Goal: Contribute content: Add original content to the website for others to see

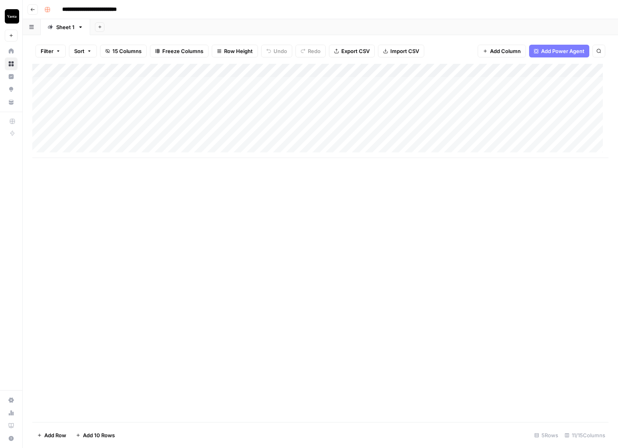
click at [159, 97] on div "Add Column" at bounding box center [320, 111] width 576 height 94
click at [250, 111] on div "Add Column" at bounding box center [320, 111] width 576 height 94
click at [471, 111] on div "Add Column" at bounding box center [320, 111] width 576 height 94
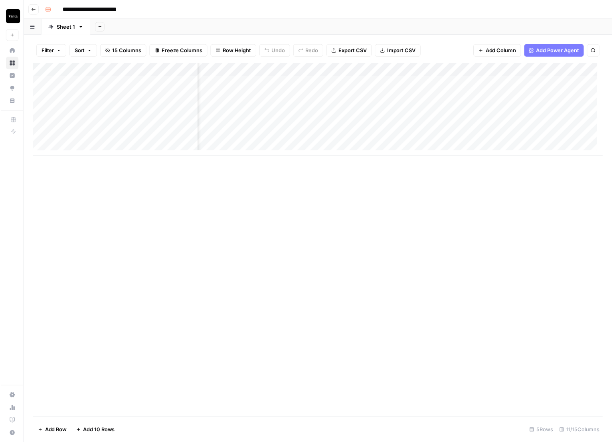
scroll to position [0, 156]
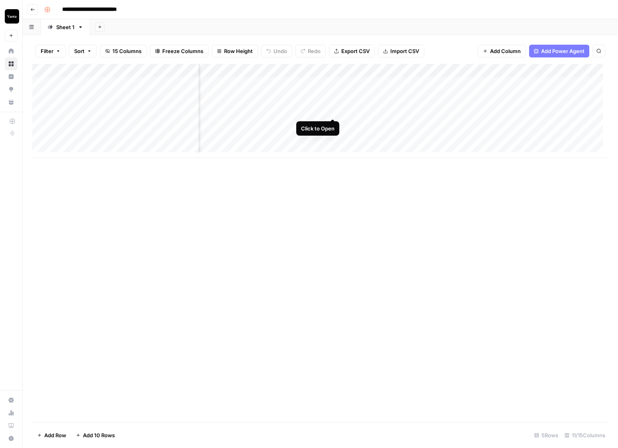
click at [333, 110] on div "Add Column" at bounding box center [320, 111] width 576 height 94
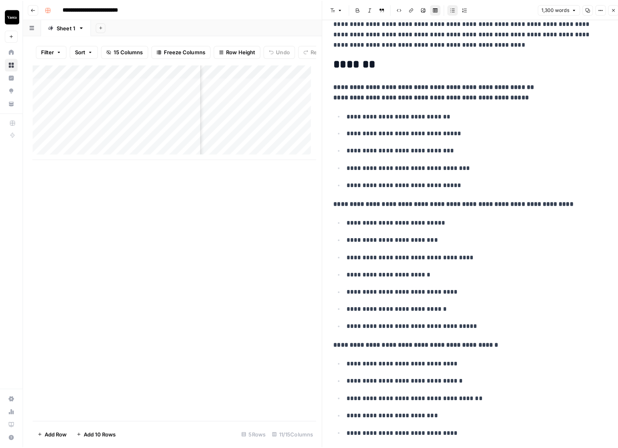
scroll to position [354, 0]
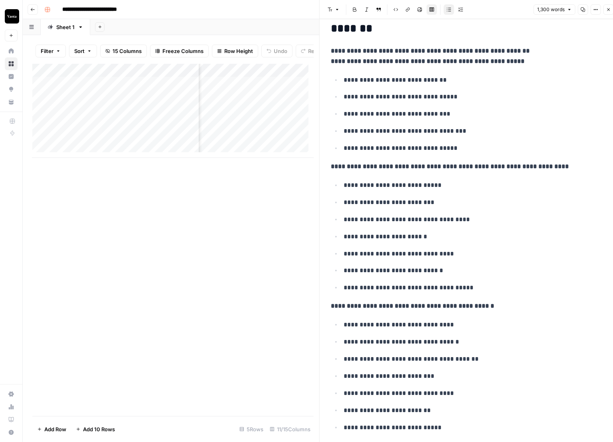
click at [522, 10] on button "Close" at bounding box center [608, 9] width 10 height 10
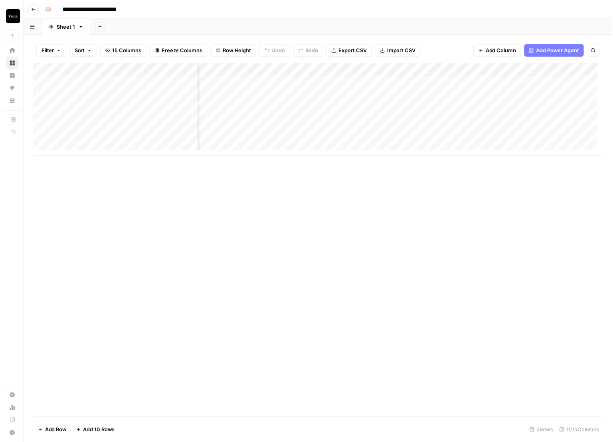
scroll to position [0, 379]
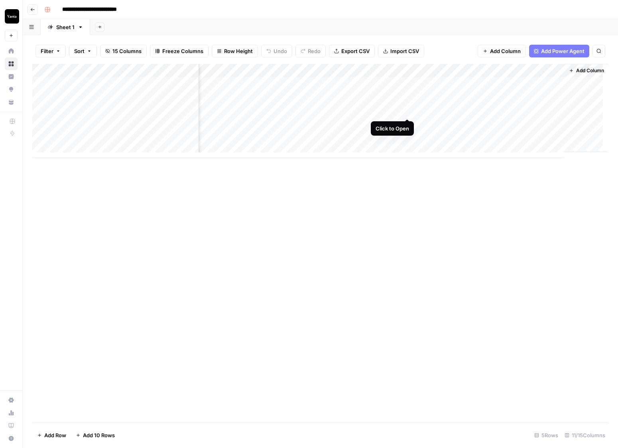
click at [407, 110] on div "Add Column" at bounding box center [320, 111] width 576 height 94
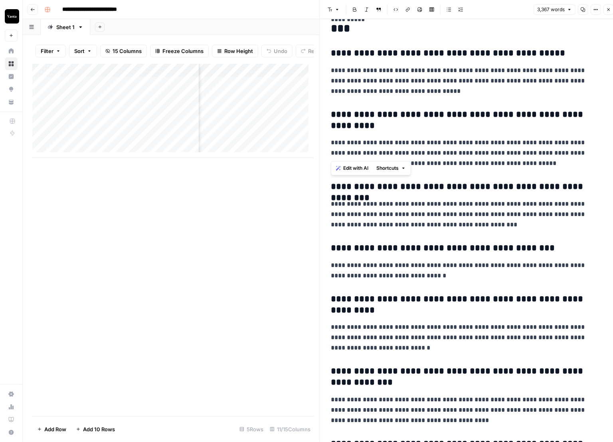
scroll to position [4530, 0]
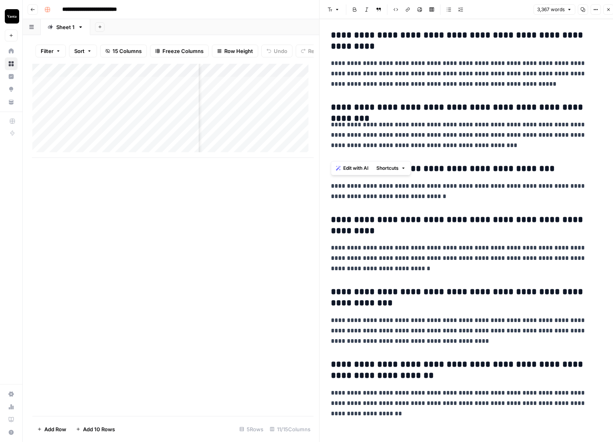
click at [470, 315] on p "**********" at bounding box center [466, 330] width 271 height 31
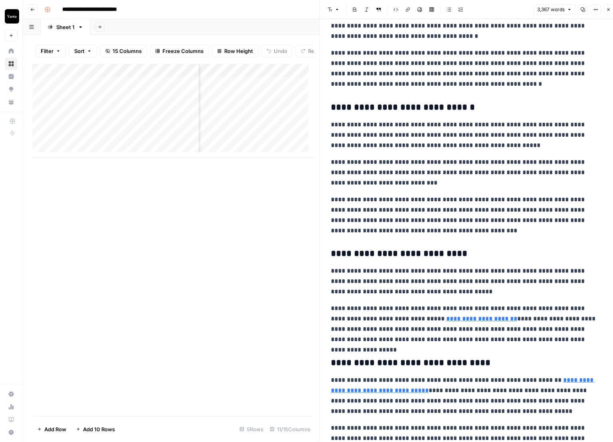
scroll to position [0, 0]
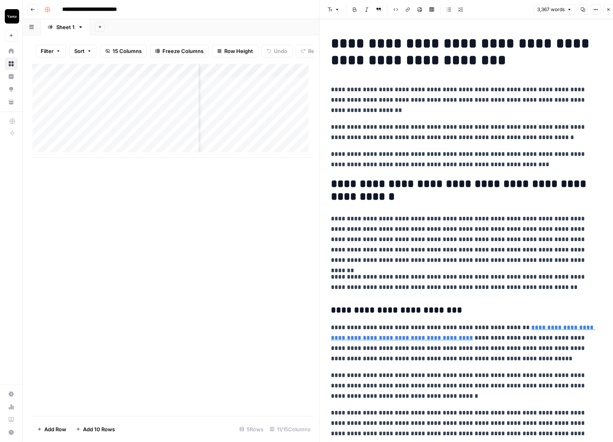
click at [375, 242] on p "**********" at bounding box center [466, 240] width 271 height 52
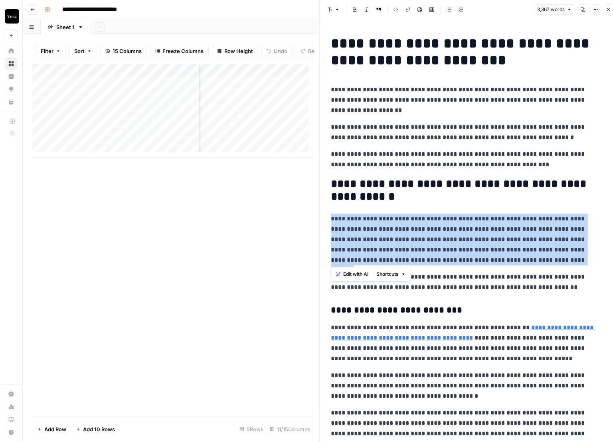
click at [375, 242] on p "**********" at bounding box center [466, 240] width 271 height 52
click at [420, 232] on p "**********" at bounding box center [466, 240] width 271 height 52
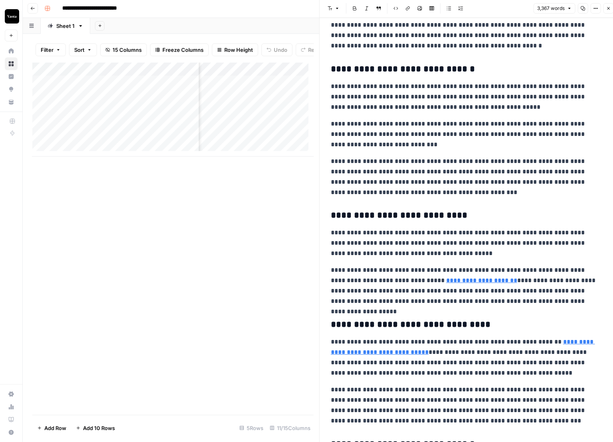
scroll to position [0, 491]
drag, startPoint x: 611, startPoint y: 5, endPoint x: 599, endPoint y: 10, distance: 12.0
click at [522, 5] on button "Close" at bounding box center [608, 8] width 10 height 10
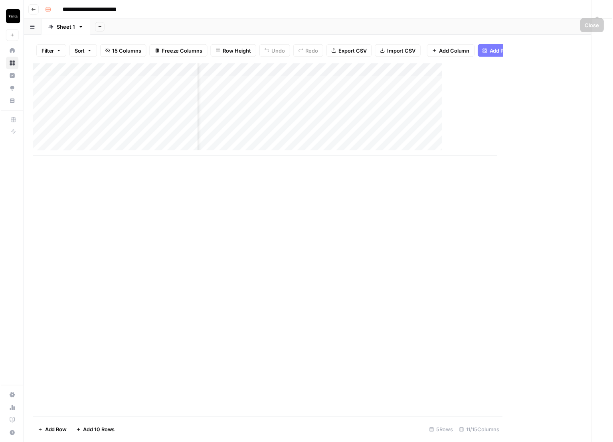
scroll to position [0, 370]
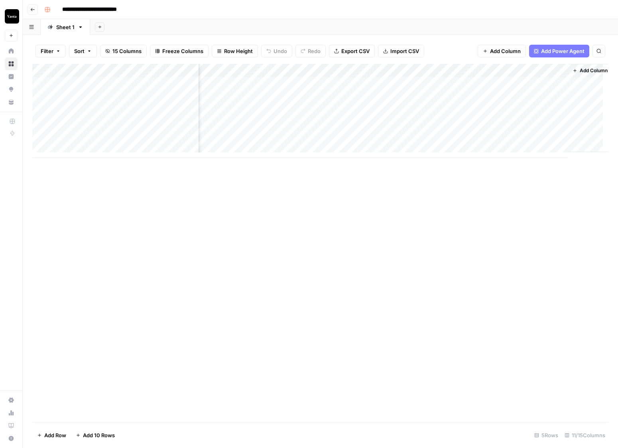
click at [417, 96] on div "Add Column" at bounding box center [320, 111] width 576 height 94
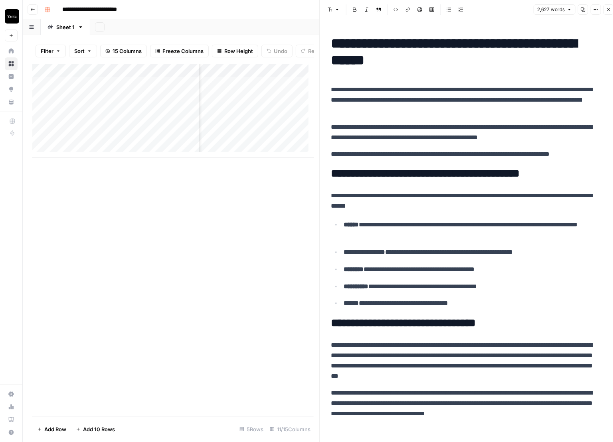
click at [522, 8] on icon "button" at bounding box center [608, 9] width 5 height 5
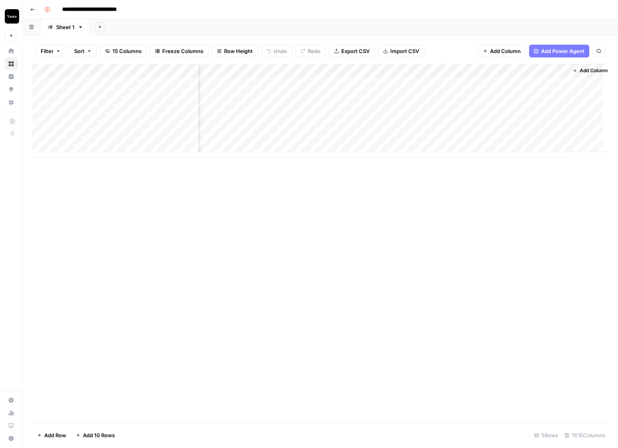
drag, startPoint x: 195, startPoint y: 242, endPoint x: 160, endPoint y: 227, distance: 38.6
click at [195, 242] on div "Add Column" at bounding box center [320, 243] width 576 height 358
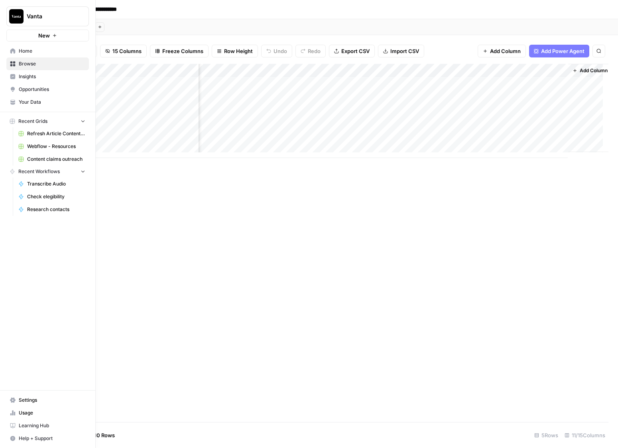
drag, startPoint x: 37, startPoint y: 103, endPoint x: 80, endPoint y: 105, distance: 43.1
click at [37, 103] on span "Your Data" at bounding box center [52, 102] width 67 height 7
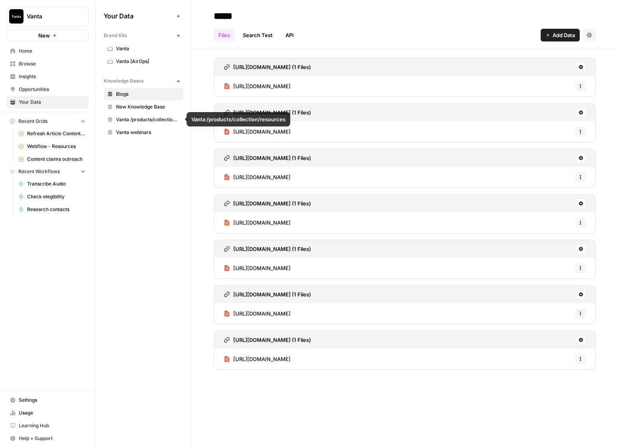
click at [138, 118] on span "Vanta /products/collection/resources" at bounding box center [147, 119] width 63 height 7
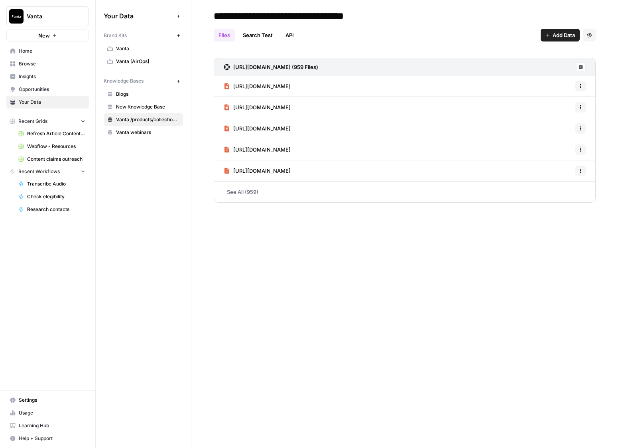
click at [139, 136] on link "Vanta webinars" at bounding box center [143, 132] width 79 height 13
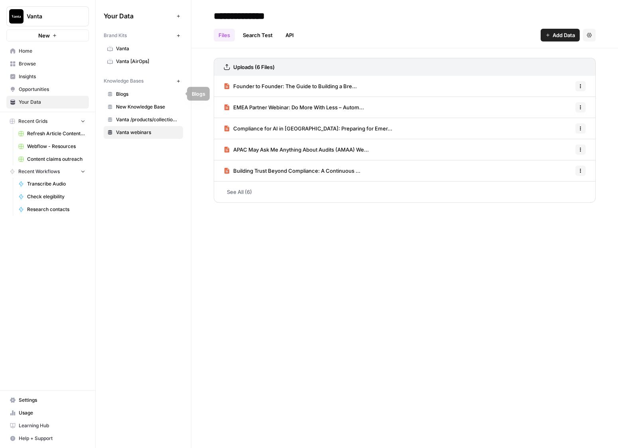
click at [142, 100] on link "Blogs" at bounding box center [143, 94] width 79 height 13
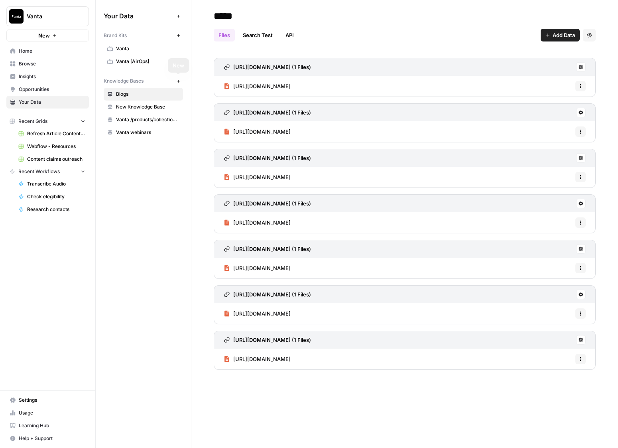
click at [151, 104] on span "New Knowledge Base" at bounding box center [147, 106] width 63 height 7
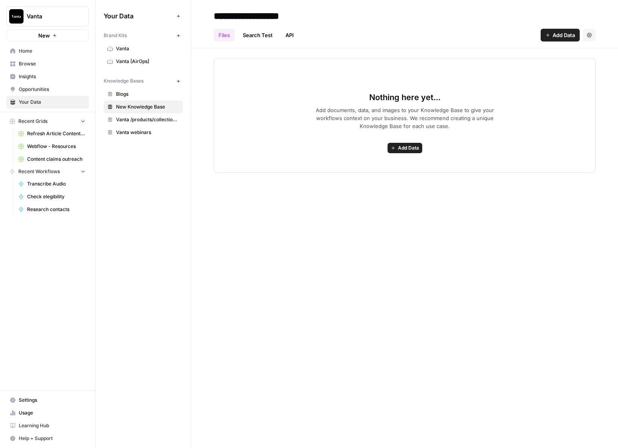
click at [410, 141] on div "Nothing here yet... Add documents, data, and images to your Knowledge Base to g…" at bounding box center [405, 115] width 382 height 115
click at [408, 146] on span "Add Data" at bounding box center [408, 147] width 21 height 7
click at [366, 215] on span "Import File from Google Drive" at bounding box center [376, 216] width 73 height 8
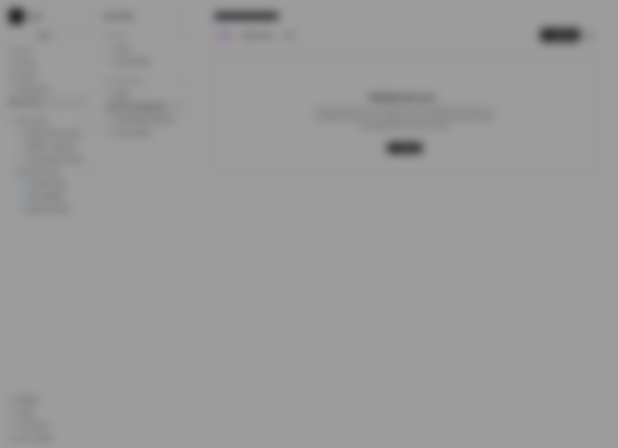
type input "vanta-4-nd3awv3msx@airops.iam.gserviceaccount.com"
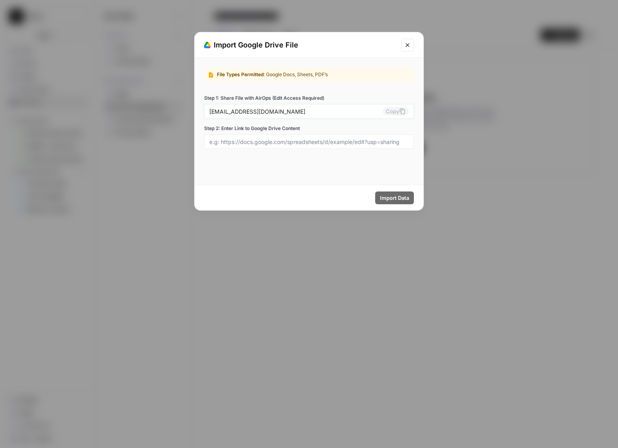
click at [398, 112] on button "Copy" at bounding box center [396, 111] width 26 height 8
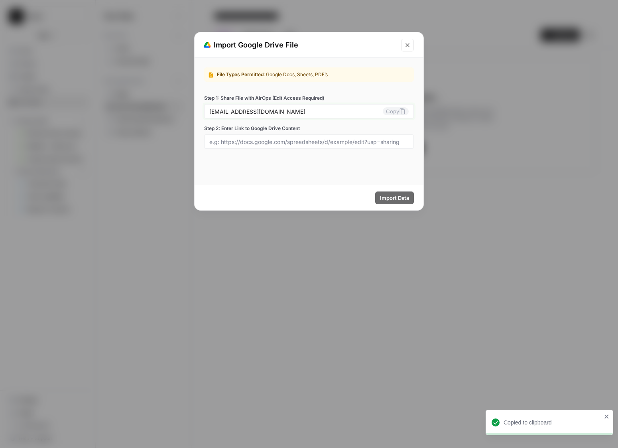
click at [401, 110] on icon at bounding box center [402, 111] width 5 height 6
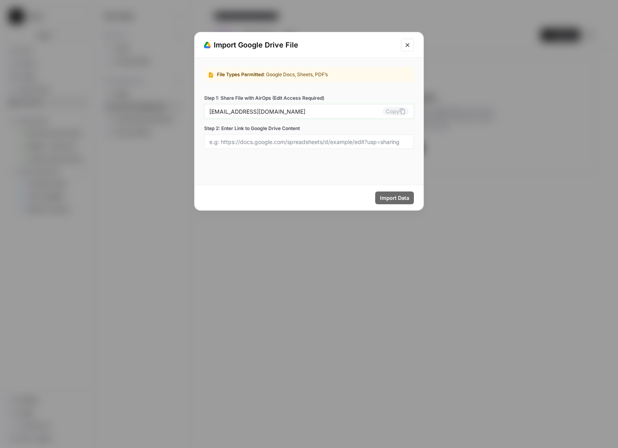
click at [395, 112] on button "Copy" at bounding box center [396, 111] width 26 height 8
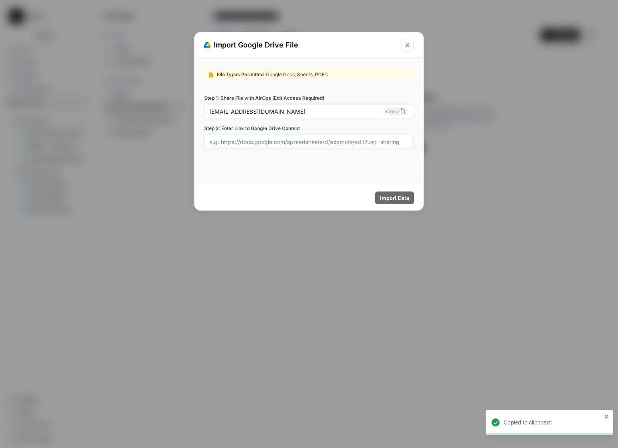
click at [283, 140] on input "Step 2: Enter Link to Google Drive Content" at bounding box center [308, 141] width 199 height 7
paste input "https://drive.google.com/drive/folders/1e-j-C-a7i2q3o7tLqO1r-L5bxy952cy5"
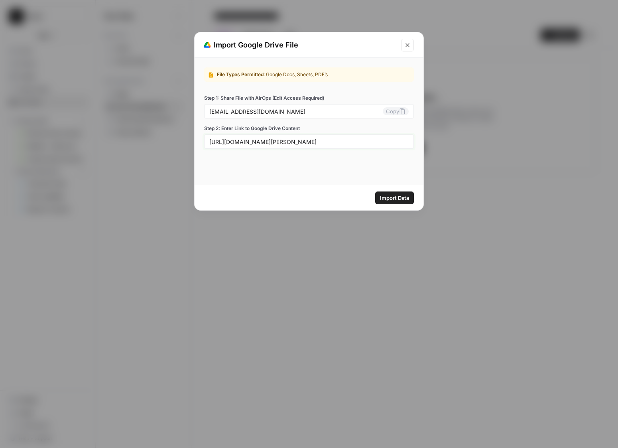
type input "https://drive.google.com/drive/folders/1e-j-C-a7i2q3o7tLqO1r-L5bxy952cy5"
click at [286, 170] on div "File Types Permitted : Google Docs, Sheets, PDF’s Step 1: Share File with AirOp…" at bounding box center [309, 121] width 229 height 127
click at [388, 198] on span "Import Data" at bounding box center [394, 198] width 29 height 8
click at [291, 137] on div "https://drive.google.com/drive/folders/1e-j-C-a7i2q3o7tLqO1r-L5bxy952cy5" at bounding box center [309, 141] width 210 height 14
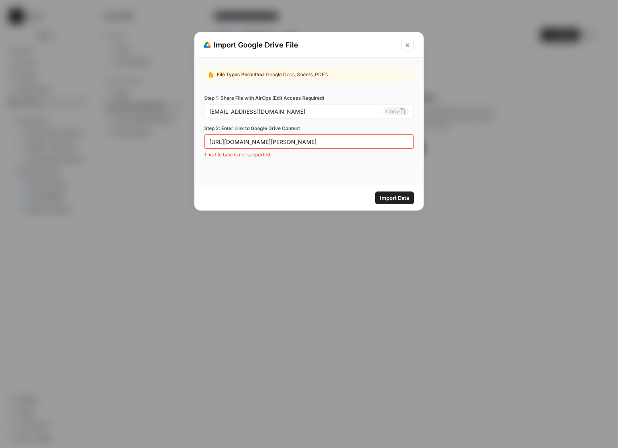
click at [291, 137] on div "https://drive.google.com/drive/folders/1e-j-C-a7i2q3o7tLqO1r-L5bxy952cy5" at bounding box center [309, 141] width 210 height 14
click at [301, 147] on div "https://drive.google.com/drive/folders/1e-j-C-a7i2q3o7tLqO1r-L5bxy952cy5" at bounding box center [309, 141] width 210 height 14
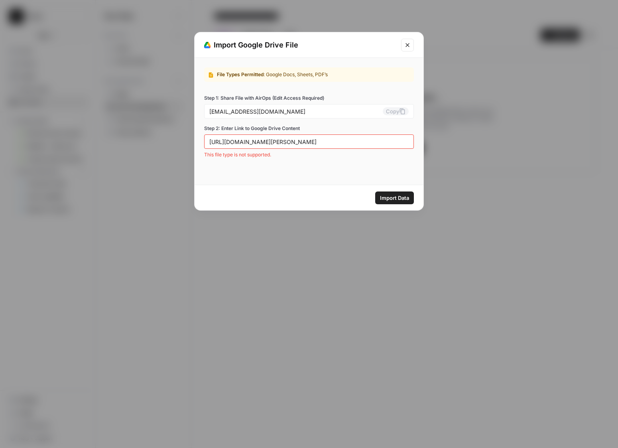
click at [311, 147] on div "https://drive.google.com/drive/folders/1e-j-C-a7i2q3o7tLqO1r-L5bxy952cy5" at bounding box center [309, 141] width 210 height 14
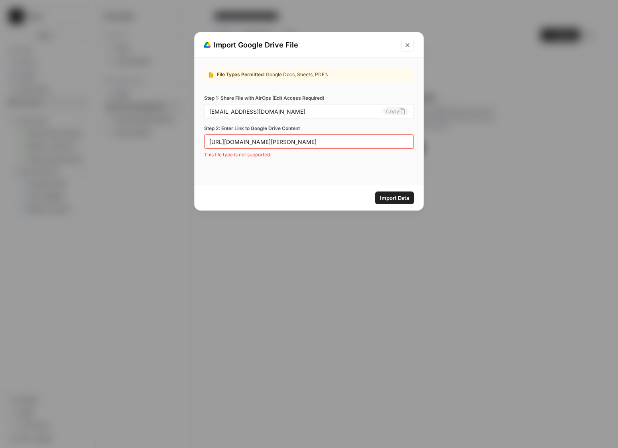
click at [311, 147] on div "https://drive.google.com/drive/folders/1e-j-C-a7i2q3o7tLqO1r-L5bxy952cy5" at bounding box center [309, 141] width 210 height 14
click at [322, 144] on input "https://drive.google.com/drive/folders/1e-j-C-a7i2q3o7tLqO1r-L5bxy952cy5" at bounding box center [308, 141] width 199 height 7
click at [311, 144] on input "Step 2: Enter Link to Google Drive Content" at bounding box center [308, 141] width 199 height 7
paste input "https://drive.google.com/drive/folders/1e-j-C-a7i2q3o7tLqO1r-L5bxy952cy5"
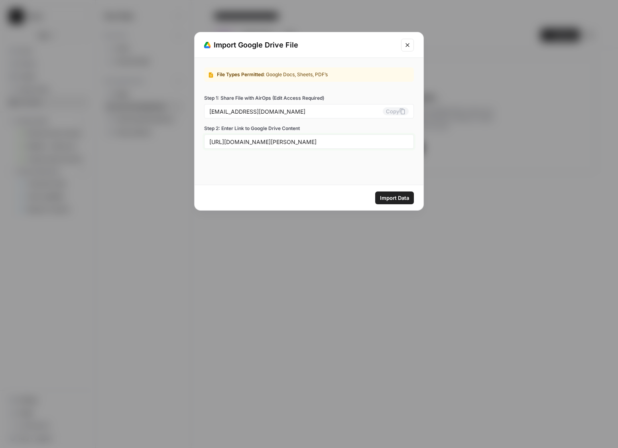
type input "https://drive.google.com/drive/folders/1e-j-C-a7i2q3o7tLqO1r-L5bxy952cy5"
click at [398, 201] on span "Import Data" at bounding box center [394, 198] width 29 height 8
click at [352, 145] on input "https://drive.google.com/drive/folders/1e-j-C-a7i2q3o7tLqO1r-L5bxy952cy5" at bounding box center [308, 141] width 199 height 7
click at [398, 141] on input "https://drive.google.com/drive/folders/1e-j-C-a7i2q3o7tLqO1r-L5bxy952cy5" at bounding box center [308, 141] width 199 height 7
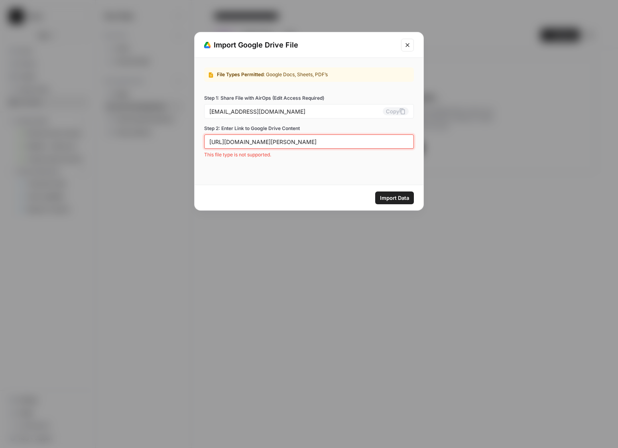
click at [398, 141] on input "https://drive.google.com/drive/folders/1e-j-C-a7i2q3o7tLqO1r-L5bxy952cy5" at bounding box center [308, 141] width 199 height 7
click at [318, 142] on input "https://drive.google.com/drive/folders/1e-j-C-a7i2q3o7tLqO1r-L5bxy952cy5" at bounding box center [308, 141] width 199 height 7
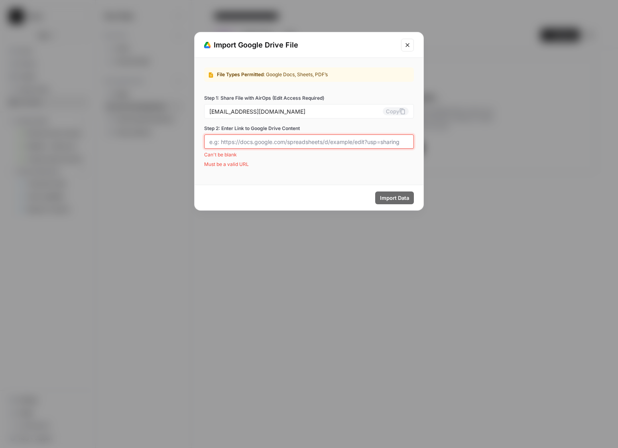
scroll to position [0, 0]
click at [337, 143] on input "Step 2: Enter Link to Google Drive Content" at bounding box center [308, 141] width 199 height 7
paste input "https://drive.google.com/drive/folders/1e-j-C-a7i2q3o7tLqO1r-L5bxy952cy5?usp=sh…"
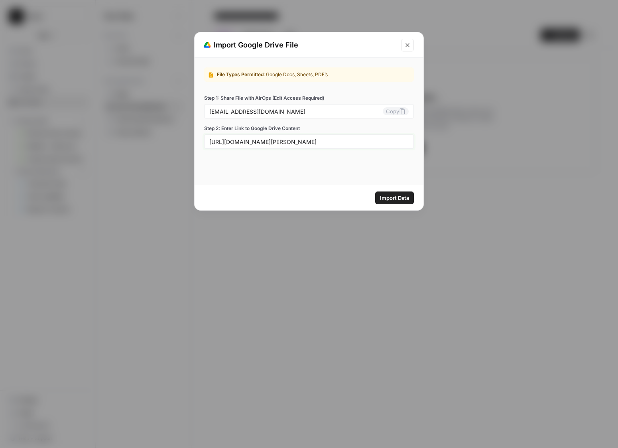
type input "https://drive.google.com/drive/folders/1e-j-C-a7i2q3o7tLqO1r-L5bxy952cy5?usp=sh…"
click at [393, 201] on span "Import Data" at bounding box center [394, 198] width 29 height 8
click at [401, 112] on icon at bounding box center [402, 111] width 5 height 6
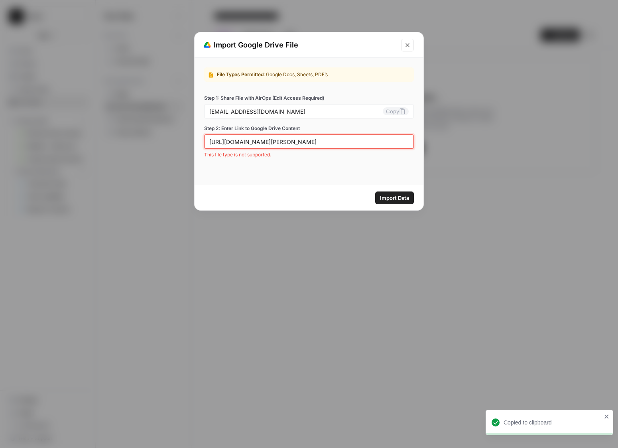
click at [354, 143] on input "https://drive.google.com/drive/folders/1e-j-C-a7i2q3o7tLqO1r-L5bxy952cy5?usp=sh…" at bounding box center [308, 141] width 199 height 7
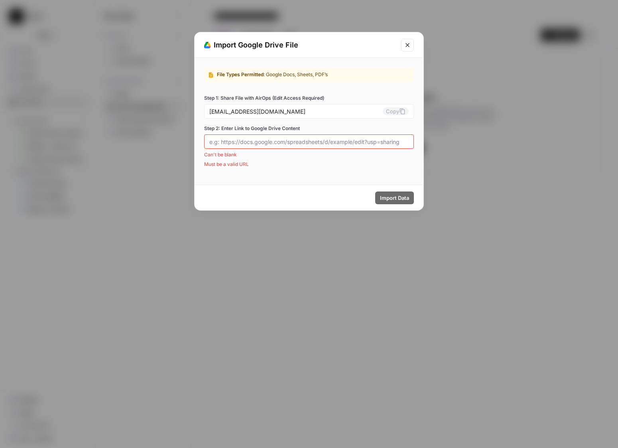
click at [274, 135] on div at bounding box center [309, 141] width 210 height 14
click at [266, 145] on div at bounding box center [309, 141] width 210 height 14
click at [409, 45] on icon "Close modal" at bounding box center [407, 45] width 6 height 6
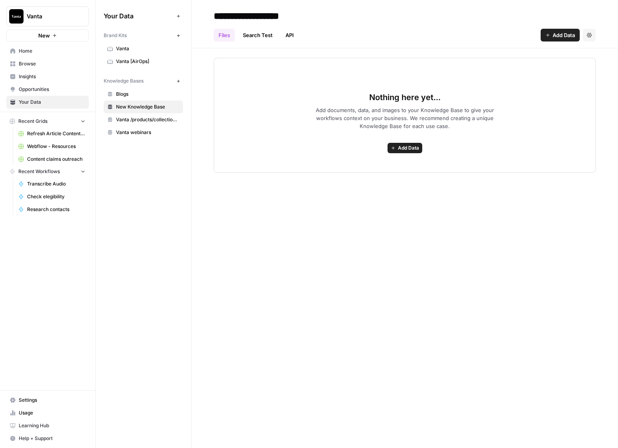
click at [257, 39] on link "Search Test" at bounding box center [257, 35] width 39 height 13
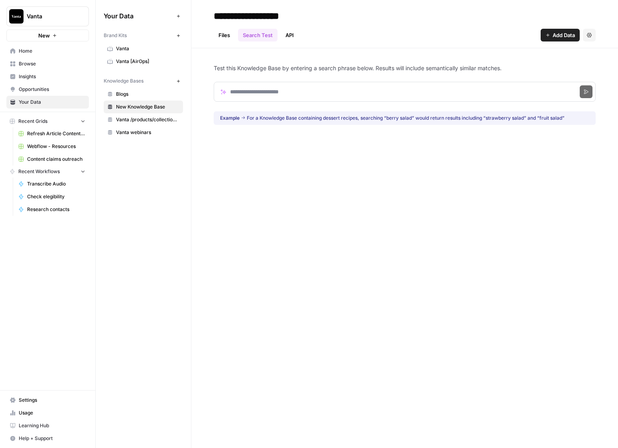
click at [298, 31] on link "API" at bounding box center [290, 35] width 18 height 13
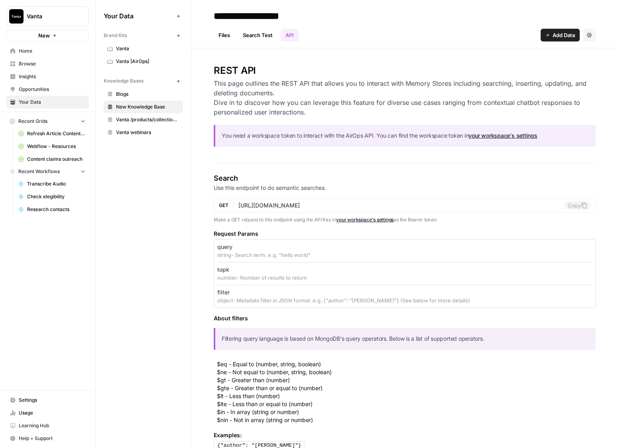
click at [226, 37] on link "Files" at bounding box center [224, 35] width 21 height 13
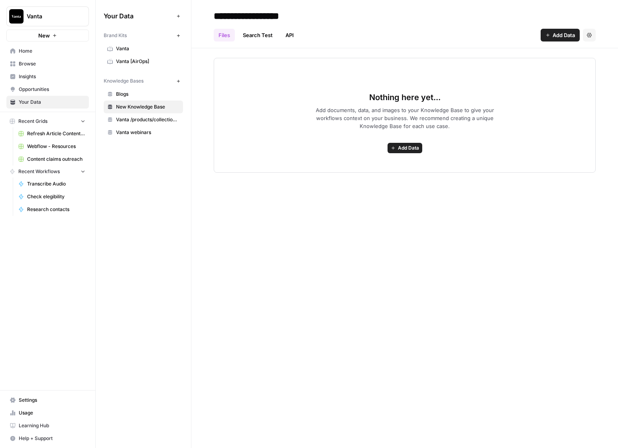
click at [522, 39] on button "Add Data" at bounding box center [560, 35] width 39 height 13
click at [522, 104] on span "Import File from Google Drive" at bounding box center [533, 105] width 73 height 8
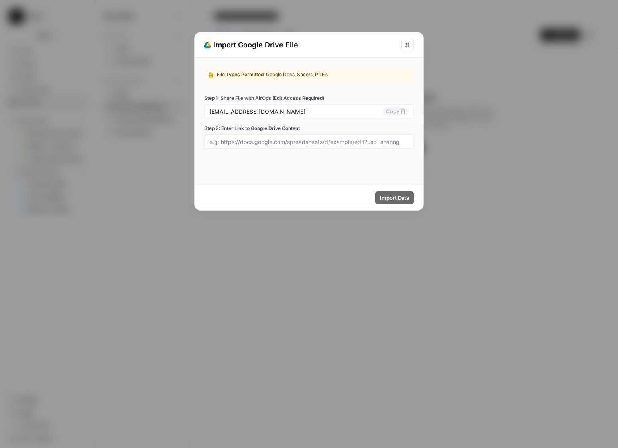
click at [356, 144] on input "Step 2: Enter Link to Google Drive Content" at bounding box center [308, 141] width 199 height 7
click at [331, 142] on input "Step 2: Enter Link to Google Drive Content" at bounding box center [308, 141] width 199 height 7
click at [401, 112] on icon at bounding box center [402, 111] width 6 height 6
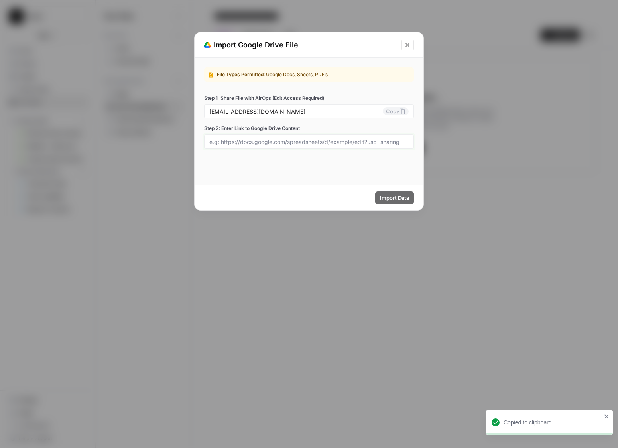
click at [311, 144] on input "Step 2: Enter Link to Google Drive Content" at bounding box center [308, 141] width 199 height 7
click at [367, 144] on input "Step 2: Enter Link to Google Drive Content" at bounding box center [308, 141] width 199 height 7
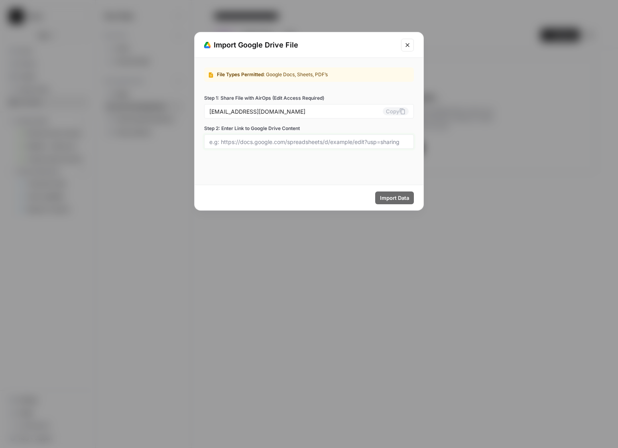
click at [251, 143] on input "Step 2: Enter Link to Google Drive Content" at bounding box center [308, 141] width 199 height 7
paste input "https://docs.google.com/document/d/191WI8-PLjAVZSjTFQEAd2ww4sbpnRUO9tA6ocop4QjY…"
type input "https://docs.google.com/document/d/191WI8-PLjAVZSjTFQEAd2ww4sbpnRUO9tA6ocop4QjY…"
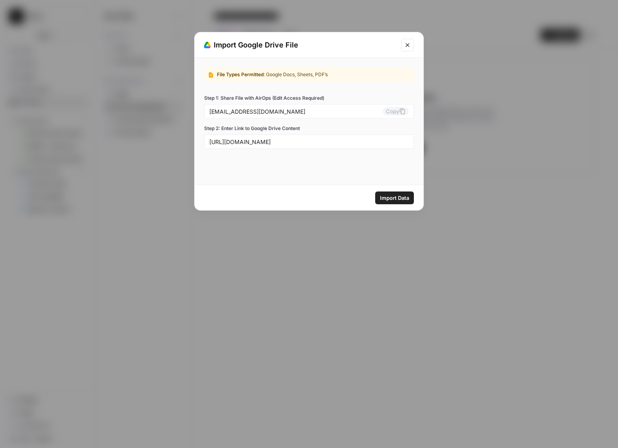
click at [394, 199] on span "Import Data" at bounding box center [394, 198] width 29 height 8
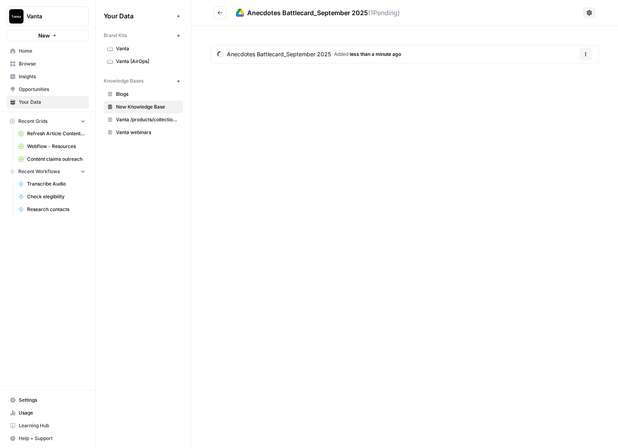
click at [353, 161] on div "Anecdotes Battlecard_September 2025 ( 1 Pending) Anecdotes Battlecard_September…" at bounding box center [404, 224] width 427 height 448
click at [436, 152] on div "Anecdotes Battlecard_September 2025 ( 1 Pending) Anecdotes Battlecard_September…" at bounding box center [404, 224] width 427 height 448
click at [522, 14] on icon at bounding box center [589, 13] width 6 height 6
click at [330, 90] on div "Anecdotes Battlecard_September 2025 Anecdotes Battlecard_September 2025 Added 3…" at bounding box center [404, 224] width 427 height 448
click at [217, 18] on button "Go back" at bounding box center [220, 12] width 13 height 13
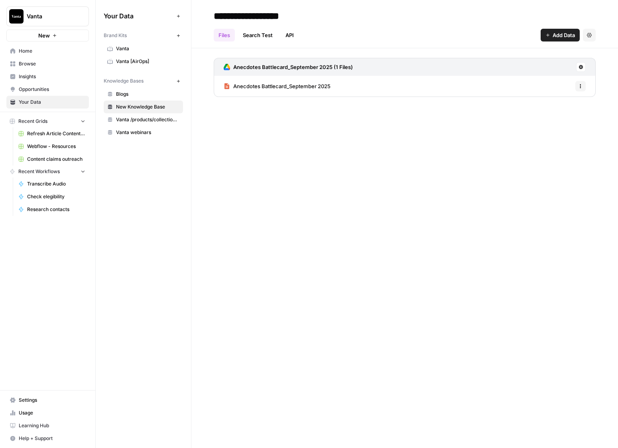
click at [341, 68] on h3 "Anecdotes Battlecard_September 2025 (1 Files)" at bounding box center [293, 67] width 120 height 8
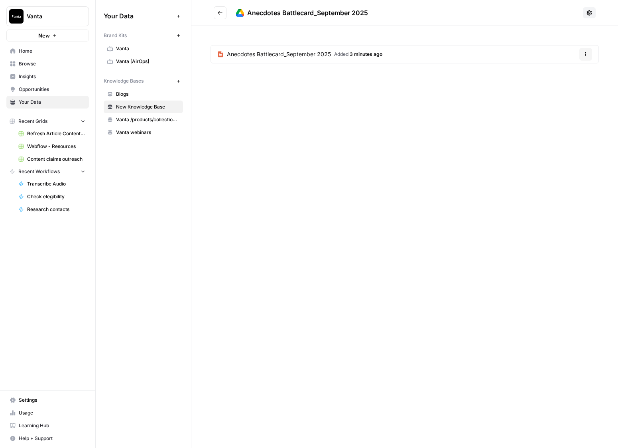
click at [213, 12] on header "Anecdotes Battlecard_September 2025" at bounding box center [404, 13] width 427 height 26
click at [220, 12] on icon "Go back" at bounding box center [220, 13] width 6 height 6
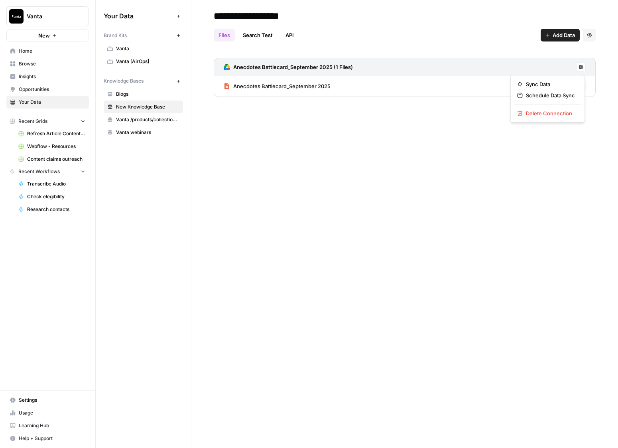
click at [522, 69] on button at bounding box center [581, 67] width 10 height 10
click at [522, 111] on span "Delete Connection" at bounding box center [550, 113] width 49 height 8
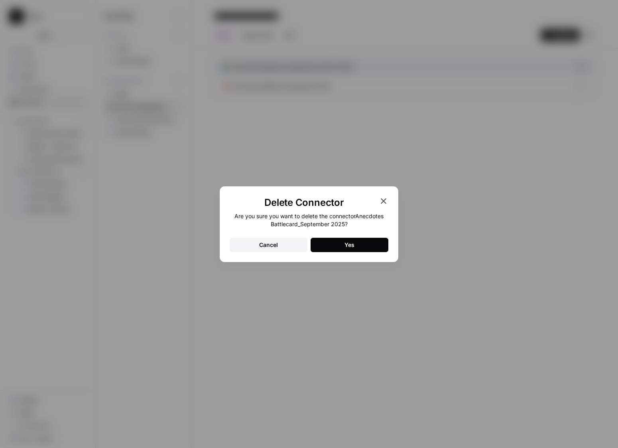
click at [369, 245] on button "Yes" at bounding box center [350, 245] width 78 height 14
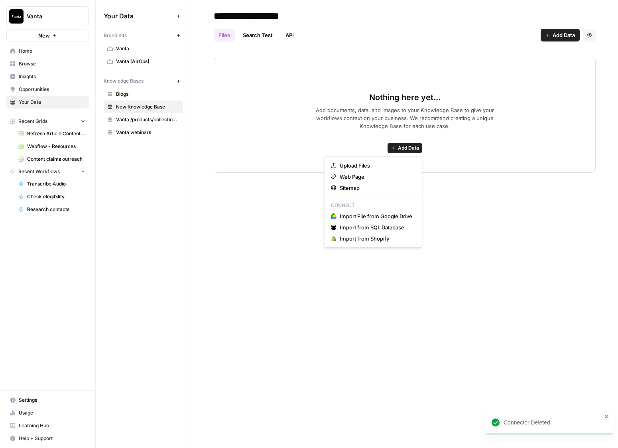
click at [417, 148] on span "Add Data" at bounding box center [408, 147] width 21 height 7
click at [400, 215] on span "Import File from Google Drive" at bounding box center [376, 216] width 73 height 8
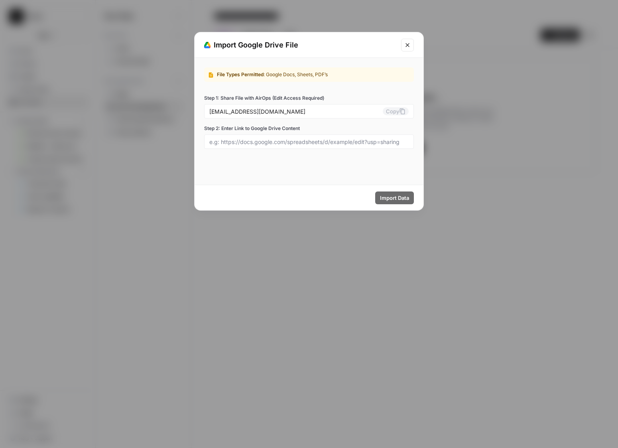
click at [263, 132] on div "Step 2: Enter Link to Google Drive Content" at bounding box center [309, 137] width 210 height 24
click at [265, 140] on input "Step 2: Enter Link to Google Drive Content" at bounding box center [308, 141] width 199 height 7
paste input "https://drive.google.com/drive/folders/1e-j-C-a7i2q3o7tLqO1r-L5bxy952cy5"
type input "https://drive.google.com/drive/folders/1e-j-C-a7i2q3o7tLqO1r-L5bxy952cy5"
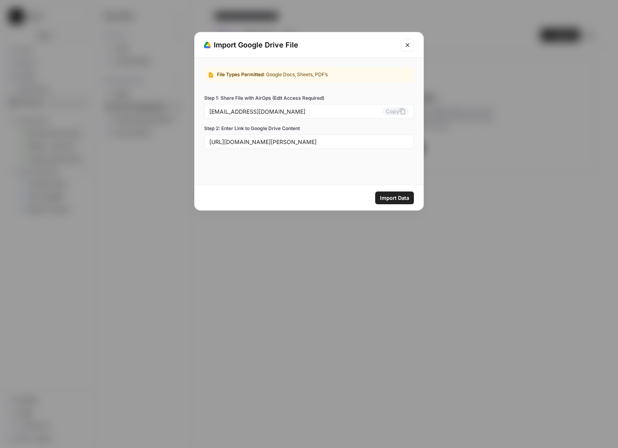
scroll to position [0, 0]
click at [310, 182] on div "File Types Permitted : Google Docs, Sheets, PDF’s Step 1: Share File with AirOp…" at bounding box center [309, 121] width 229 height 127
click at [390, 197] on span "Import Data" at bounding box center [394, 198] width 29 height 8
click at [310, 142] on input "https://drive.google.com/drive/folders/1e-j-C-a7i2q3o7tLqO1r-L5bxy952cy5" at bounding box center [308, 141] width 199 height 7
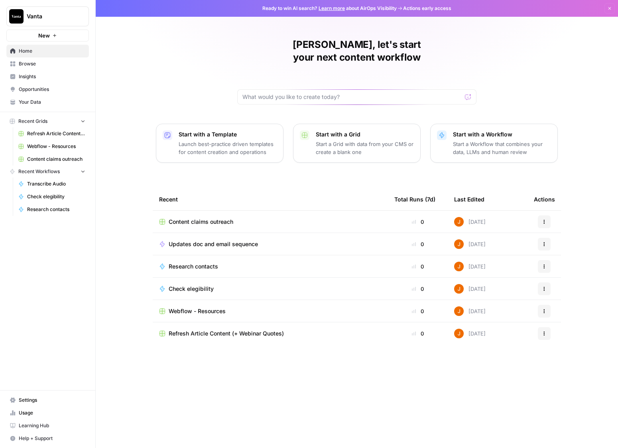
click at [40, 100] on span "Your Data" at bounding box center [52, 102] width 67 height 7
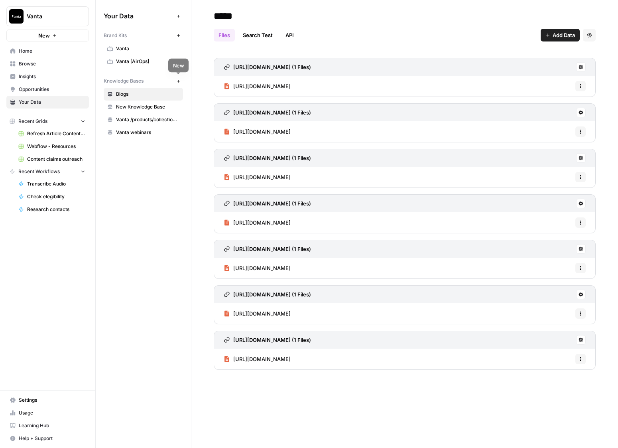
click at [179, 82] on icon "button" at bounding box center [178, 81] width 4 height 4
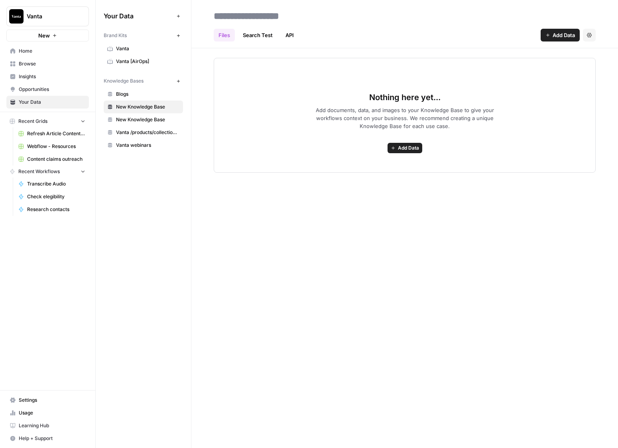
click at [255, 37] on link "Search Test" at bounding box center [257, 35] width 39 height 13
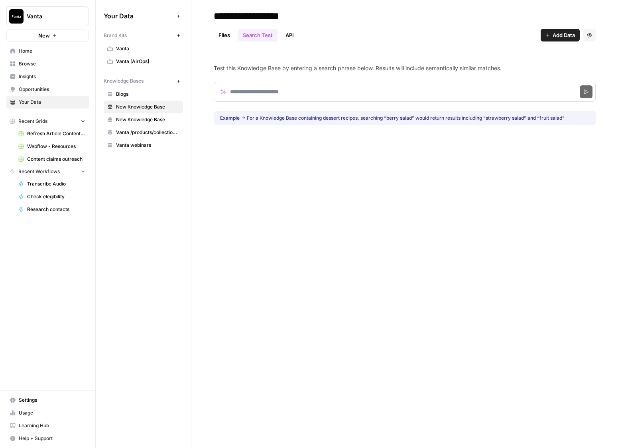
click at [284, 37] on link "API" at bounding box center [290, 35] width 18 height 13
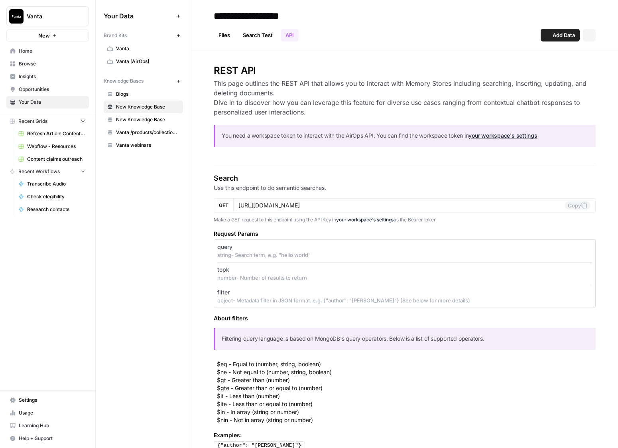
click at [224, 39] on link "Files" at bounding box center [224, 35] width 21 height 13
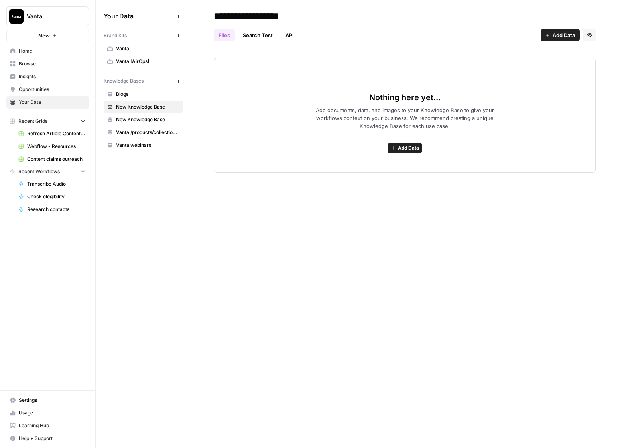
click at [557, 35] on span "Add Data" at bounding box center [564, 35] width 22 height 8
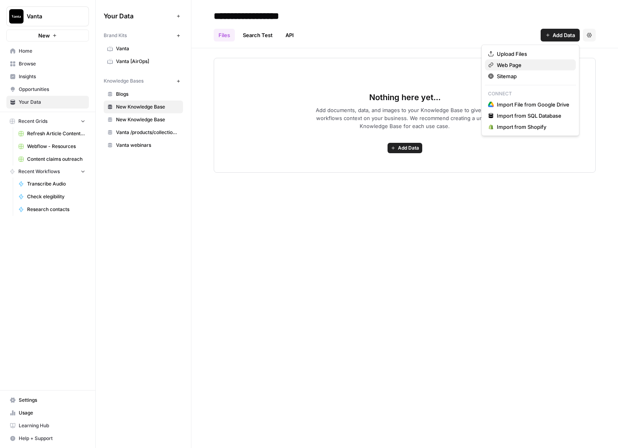
click at [537, 68] on span "Web Page" at bounding box center [533, 65] width 73 height 8
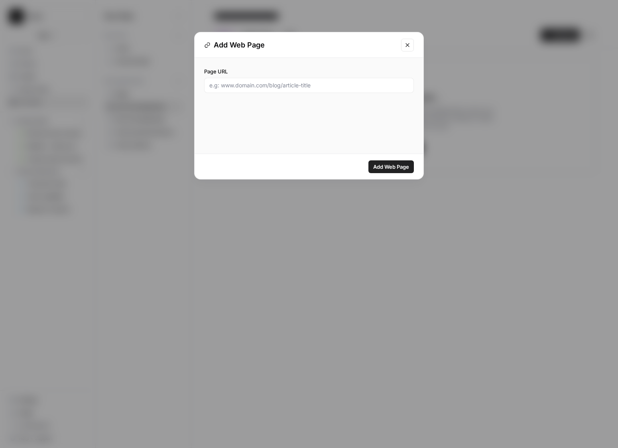
click at [406, 47] on icon "Close modal" at bounding box center [407, 45] width 6 height 6
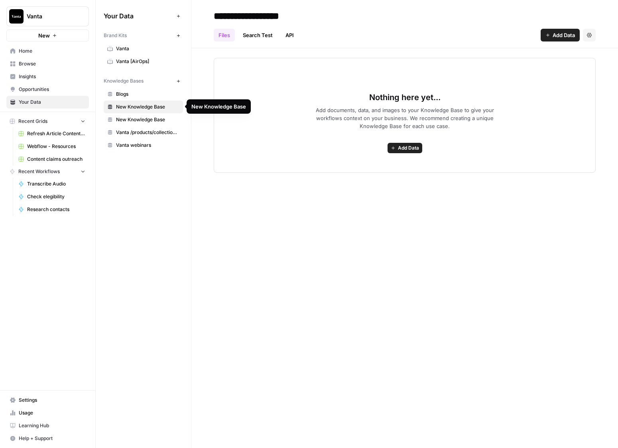
click at [166, 106] on span "New Knowledge Base" at bounding box center [147, 106] width 63 height 7
drag, startPoint x: 162, startPoint y: 108, endPoint x: 156, endPoint y: 109, distance: 5.7
click at [156, 109] on span "New Knowledge Base" at bounding box center [147, 106] width 63 height 7
click at [278, 15] on input "**********" at bounding box center [275, 16] width 128 height 16
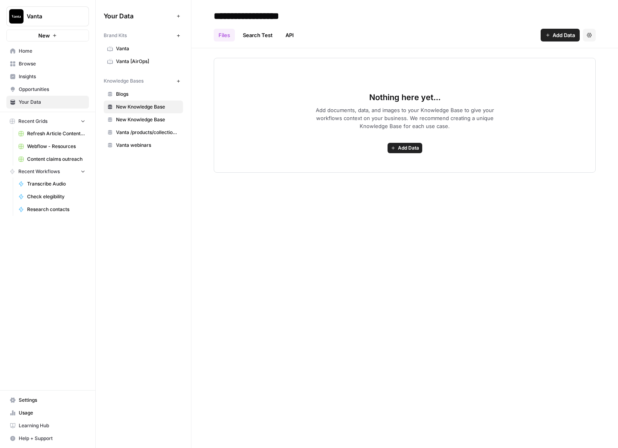
click at [278, 15] on input "**********" at bounding box center [275, 16] width 128 height 16
click at [412, 46] on header "**********" at bounding box center [404, 24] width 427 height 48
click at [268, 16] on input "**********" at bounding box center [275, 16] width 128 height 16
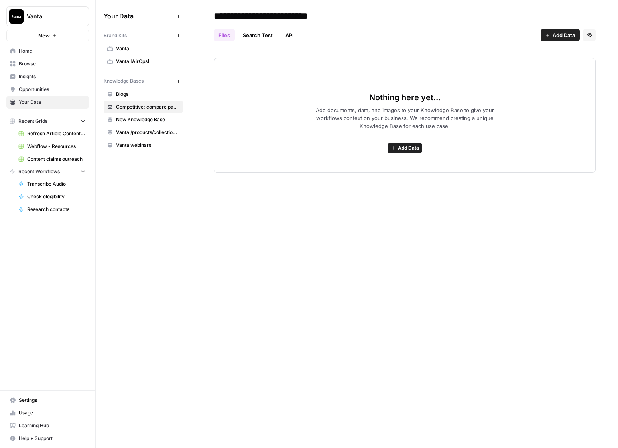
type input "**********"
click at [463, 28] on div "Files Search Test API Add Data Settings" at bounding box center [405, 31] width 382 height 19
click at [555, 37] on span "Add Data" at bounding box center [564, 35] width 22 height 8
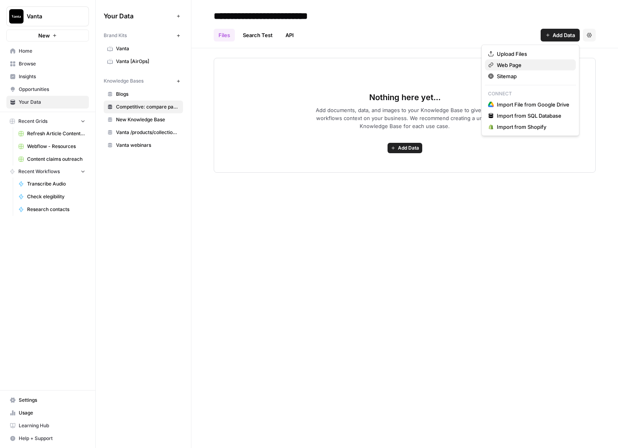
click at [520, 65] on span "Web Page" at bounding box center [533, 65] width 73 height 8
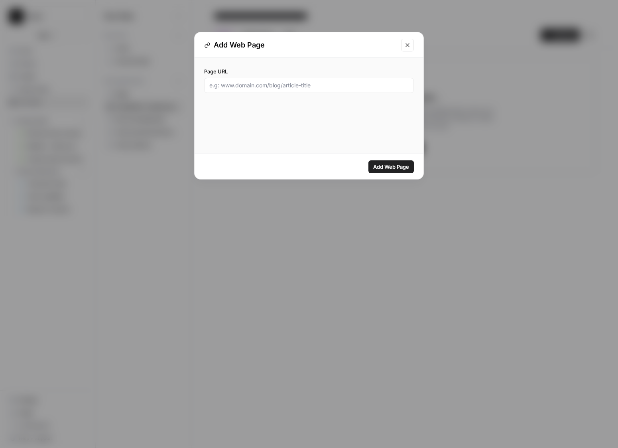
click at [281, 90] on div at bounding box center [309, 85] width 210 height 15
click at [282, 90] on div at bounding box center [309, 85] width 210 height 15
click at [288, 87] on input "Page URL" at bounding box center [308, 85] width 199 height 8
paste input "https://www.vanta.com/compare/drata"
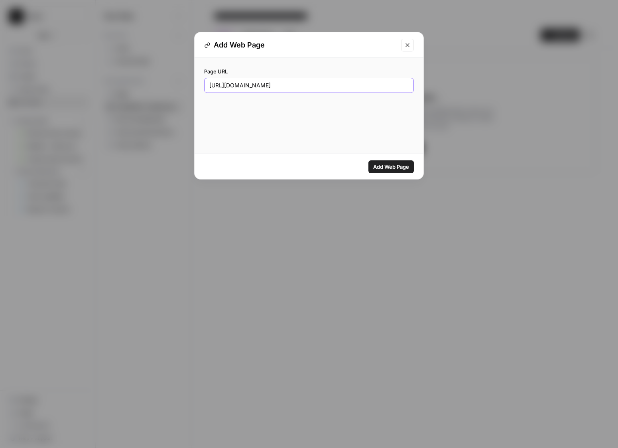
type input "https://www.vanta.com/compare/drata"
click at [392, 167] on span "Add Web Page" at bounding box center [391, 167] width 36 height 8
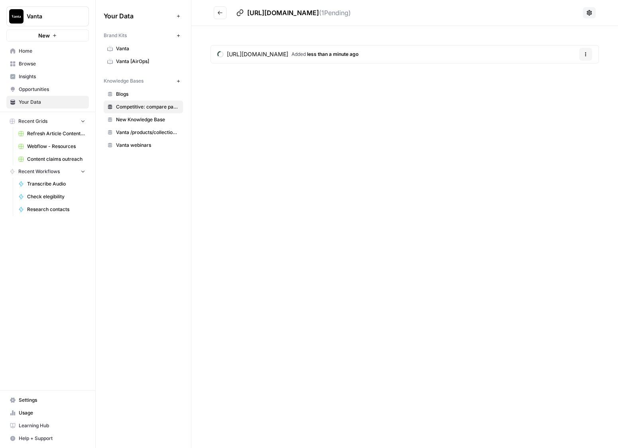
click at [552, 35] on div "https://www.vanta.com/compare/drata Added less than a minute ago Options" at bounding box center [404, 56] width 427 height 60
click at [589, 12] on icon at bounding box center [589, 12] width 5 height 5
click at [576, 28] on span "Sync Data" at bounding box center [560, 31] width 49 height 8
click at [589, 16] on button at bounding box center [589, 12] width 13 height 11
drag, startPoint x: 414, startPoint y: 22, endPoint x: 421, endPoint y: 22, distance: 7.6
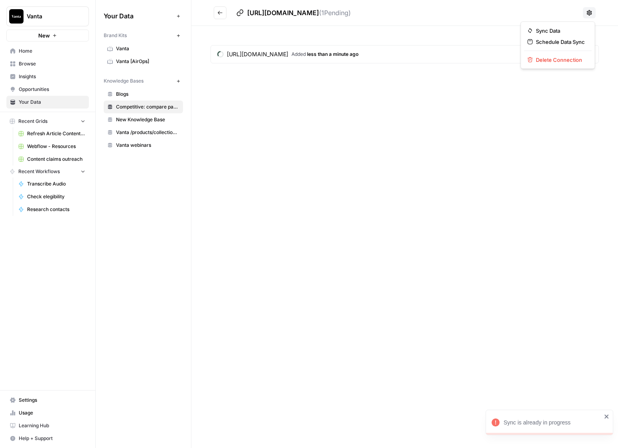
click at [414, 22] on header "https://www.vanta.com/compare/drata ( 1 Pending)" at bounding box center [404, 13] width 427 height 26
click at [221, 12] on icon "Go back" at bounding box center [220, 13] width 6 height 6
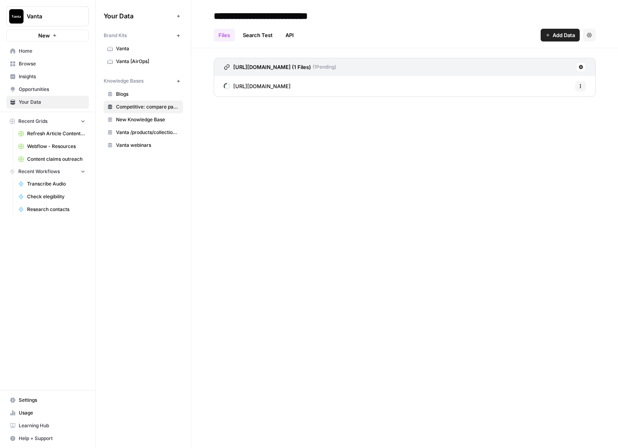
click at [543, 39] on button "Add Data" at bounding box center [560, 35] width 39 height 13
click at [528, 62] on span "Web Page" at bounding box center [533, 65] width 73 height 8
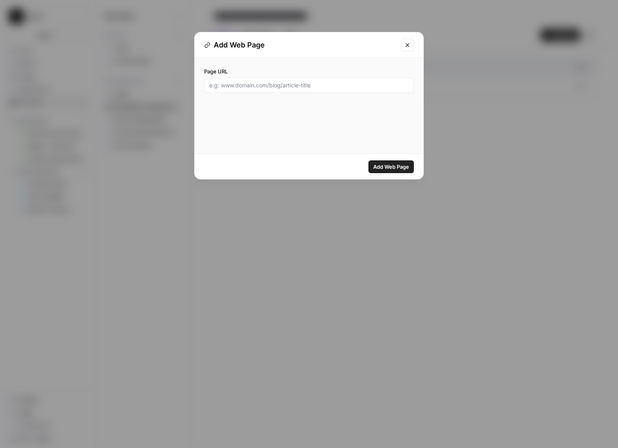
click at [319, 75] on label "Page URL" at bounding box center [309, 71] width 210 height 8
click at [319, 81] on input "Page URL" at bounding box center [308, 85] width 199 height 8
click at [320, 86] on input "Page URL" at bounding box center [308, 85] width 199 height 8
paste input "https://www.vanta.com/compare/secureframe"
type input "https://www.vanta.com/compare/secureframe"
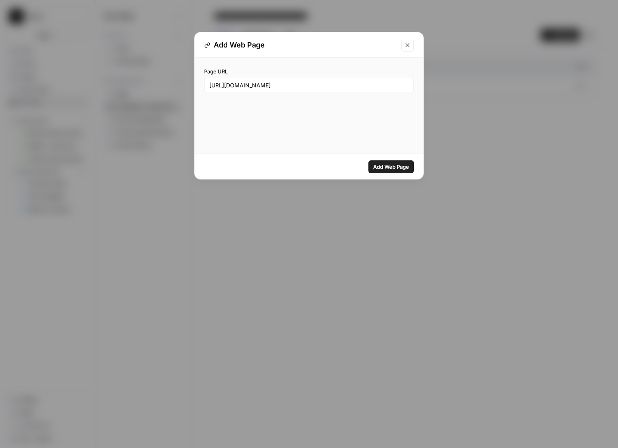
click at [381, 169] on span "Add Web Page" at bounding box center [391, 167] width 36 height 8
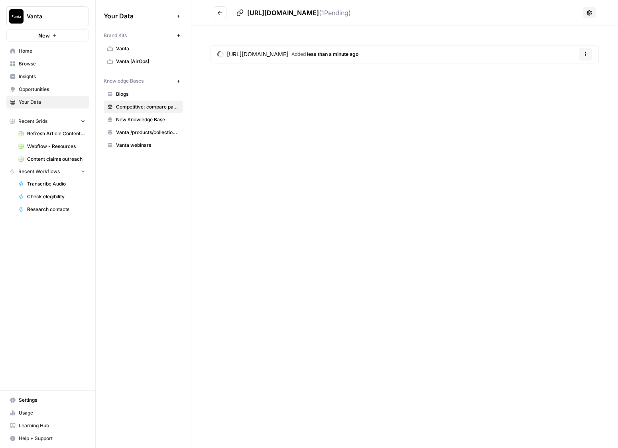
click at [216, 15] on button "Go back" at bounding box center [220, 12] width 13 height 13
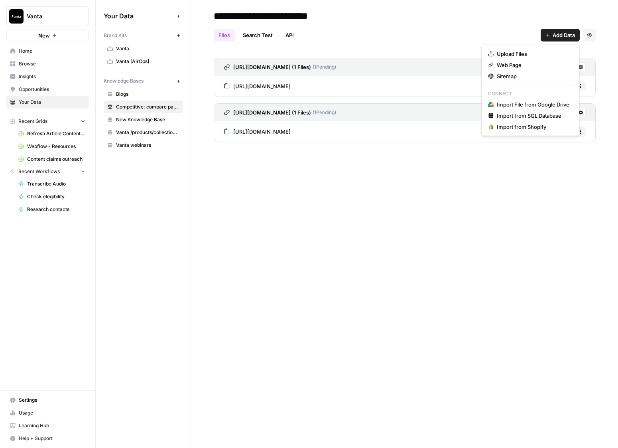
click at [550, 36] on button "Add Data" at bounding box center [560, 35] width 39 height 13
click at [479, 216] on div "**********" at bounding box center [404, 224] width 427 height 448
click at [560, 31] on span "Add Data" at bounding box center [564, 35] width 22 height 8
click at [533, 67] on span "Web Page" at bounding box center [533, 65] width 73 height 8
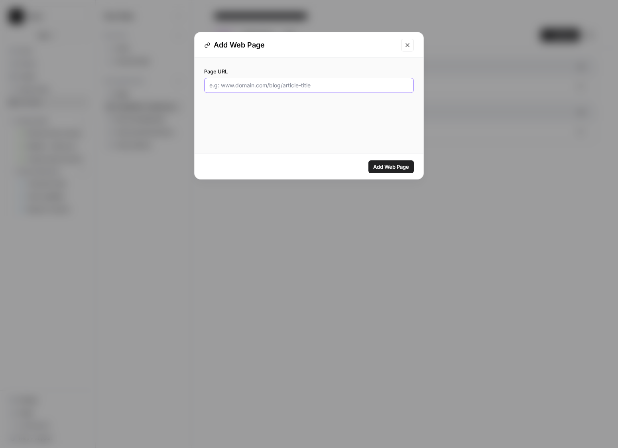
click at [317, 81] on input "Page URL" at bounding box center [308, 85] width 199 height 8
paste input "https://www.vanta.com/compare/auditboard"
type input "https://www.vanta.com/compare/auditboard"
click at [404, 172] on button "Add Web Page" at bounding box center [391, 166] width 45 height 13
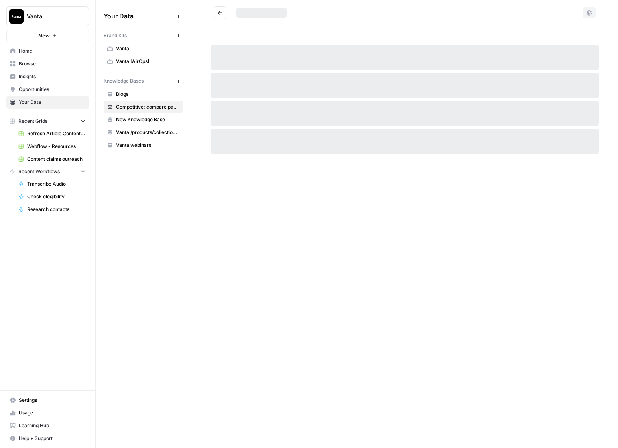
click at [404, 166] on div at bounding box center [404, 224] width 427 height 448
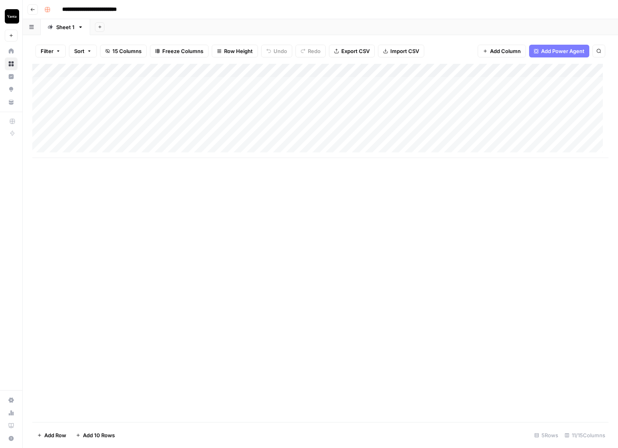
click at [128, 87] on div "Add Column" at bounding box center [320, 111] width 576 height 94
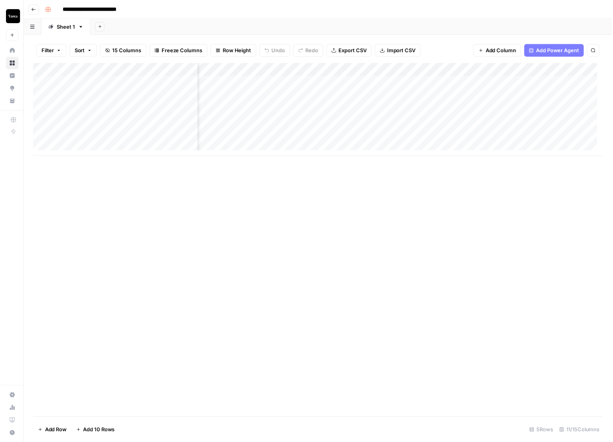
scroll to position [0, 379]
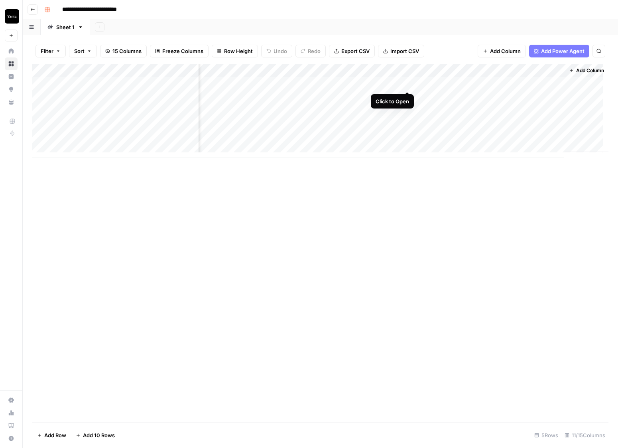
click at [408, 84] on div "Add Column" at bounding box center [320, 111] width 576 height 94
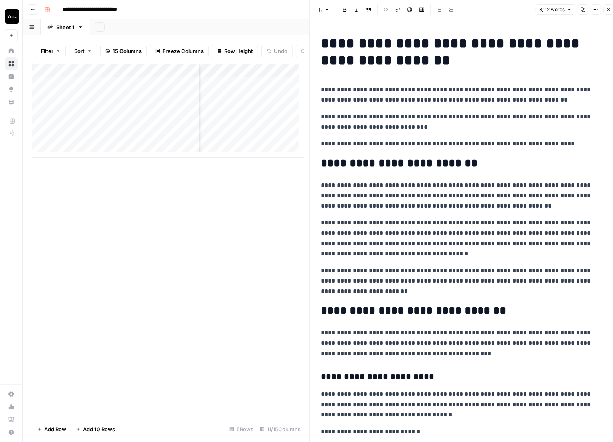
click at [397, 14] on button "Link" at bounding box center [397, 9] width 10 height 10
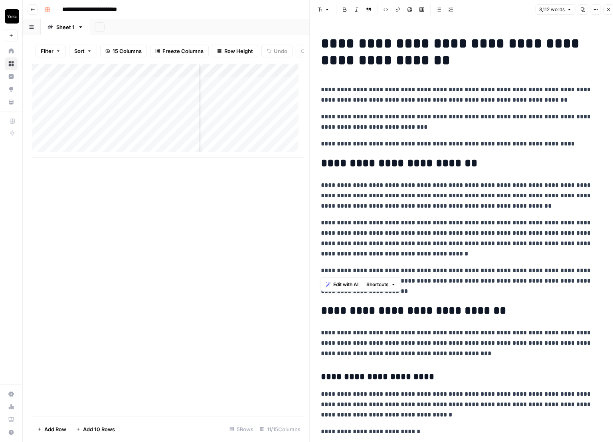
click at [401, 10] on button "Link" at bounding box center [397, 9] width 10 height 10
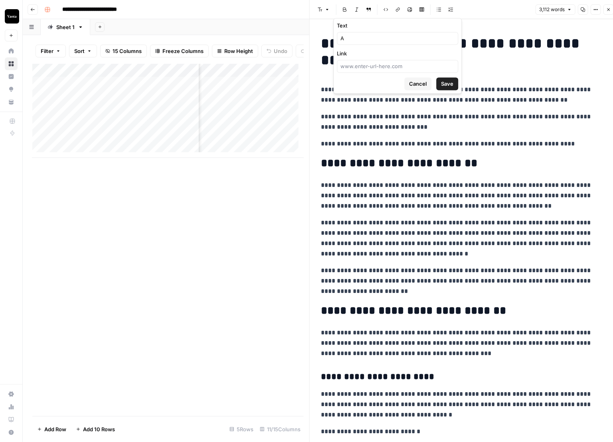
click at [411, 87] on button "Cancel" at bounding box center [417, 83] width 27 height 13
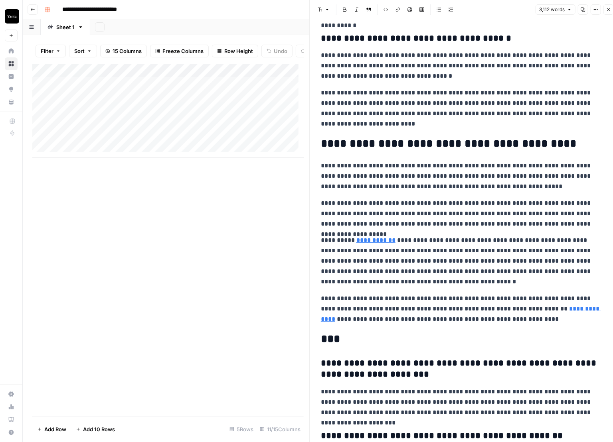
scroll to position [3840, 0]
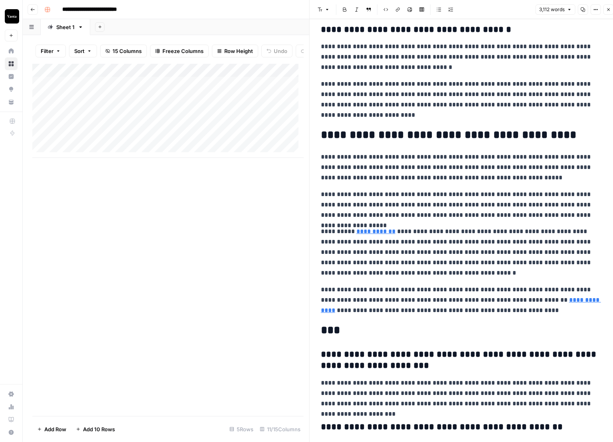
click at [234, 116] on div "Add Column" at bounding box center [167, 111] width 271 height 94
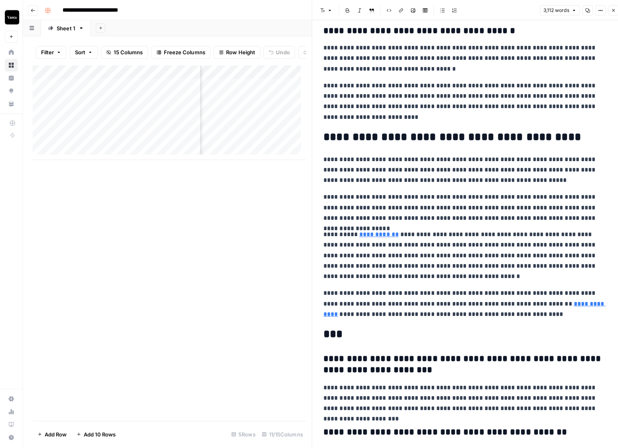
scroll to position [0, 324]
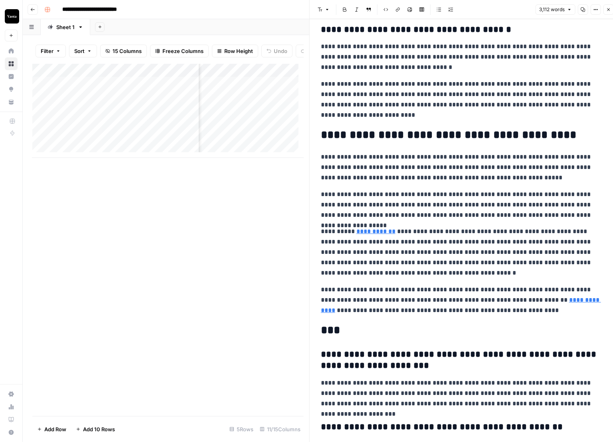
click at [608, 10] on icon "button" at bounding box center [608, 9] width 5 height 5
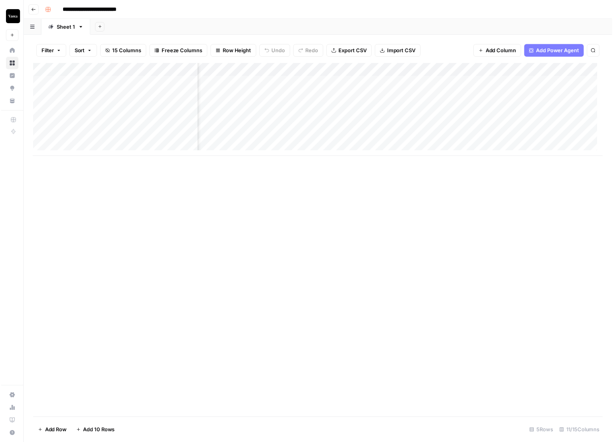
scroll to position [0, 379]
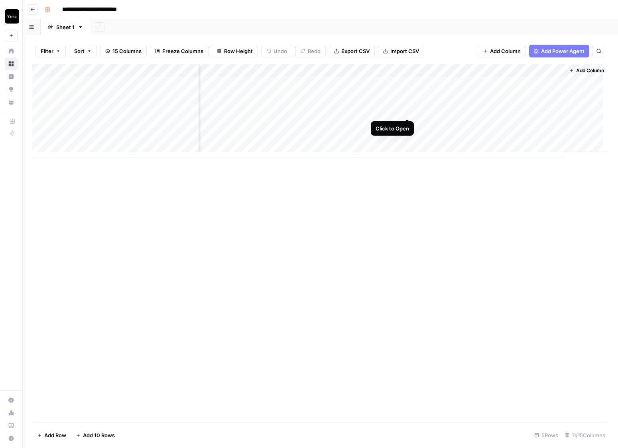
click at [406, 111] on div "Add Column" at bounding box center [320, 111] width 576 height 94
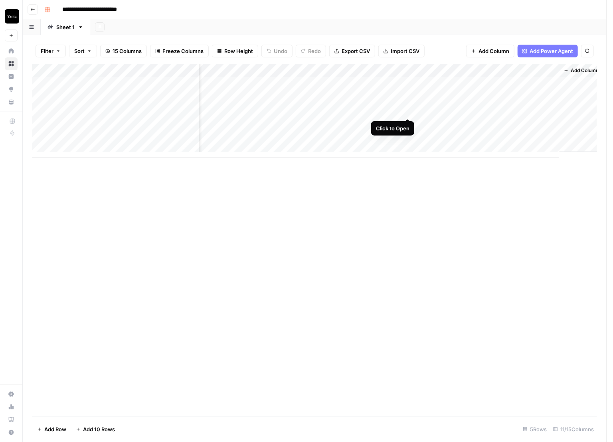
scroll to position [0, 378]
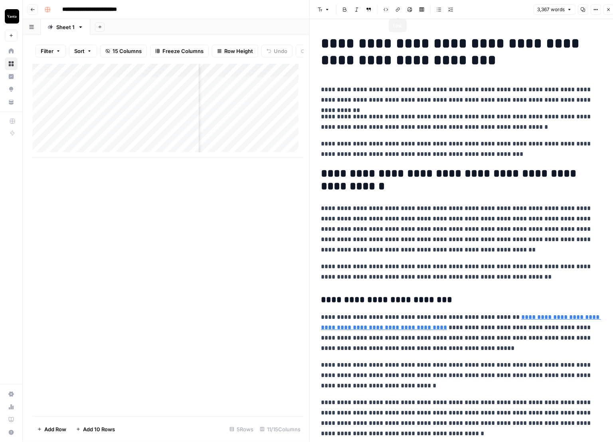
click at [395, 8] on icon "button" at bounding box center [397, 9] width 5 height 5
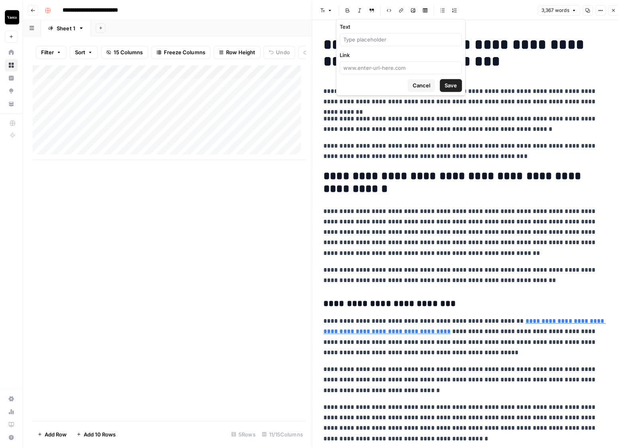
scroll to position [0, 0]
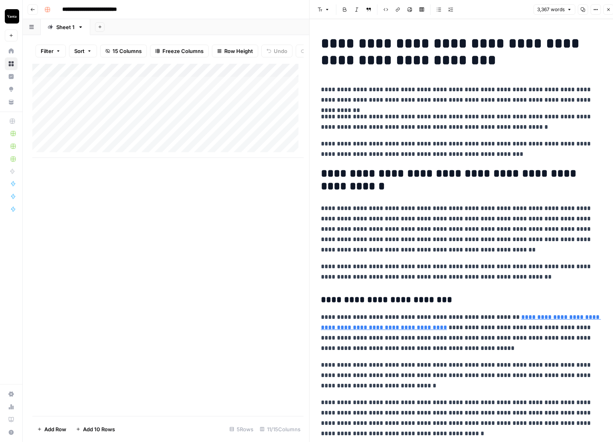
click at [609, 7] on icon "button" at bounding box center [608, 9] width 5 height 5
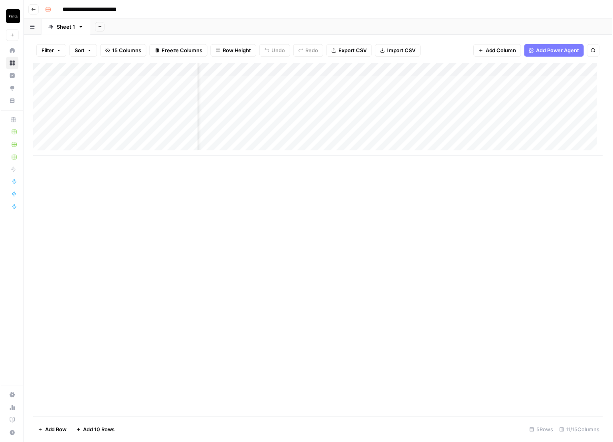
scroll to position [0, 64]
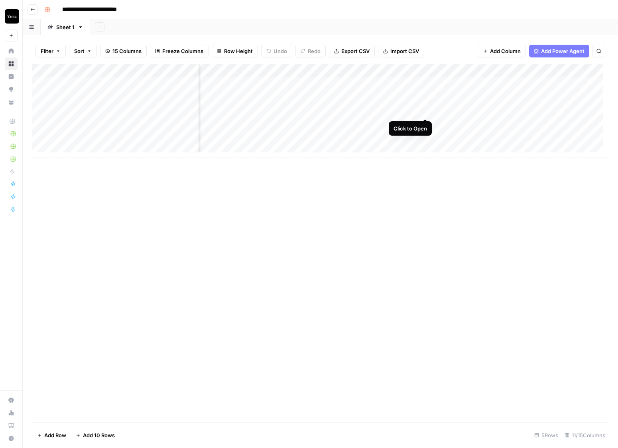
click at [423, 108] on div "Add Column" at bounding box center [320, 111] width 576 height 94
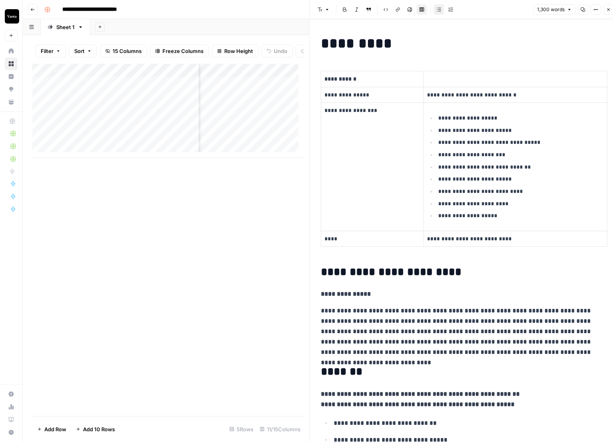
click at [611, 11] on button "Close" at bounding box center [608, 9] width 10 height 10
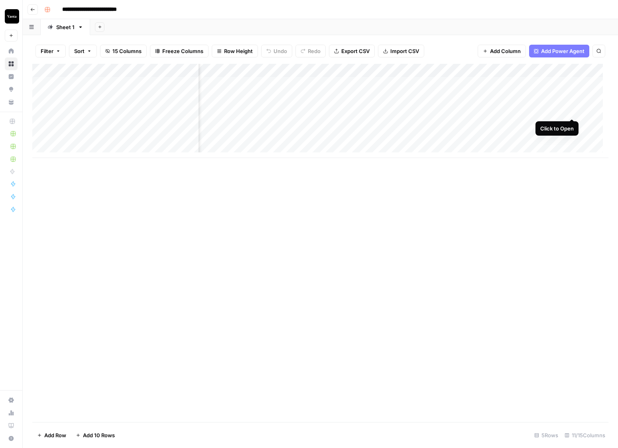
click at [571, 112] on div "Add Column" at bounding box center [320, 111] width 576 height 94
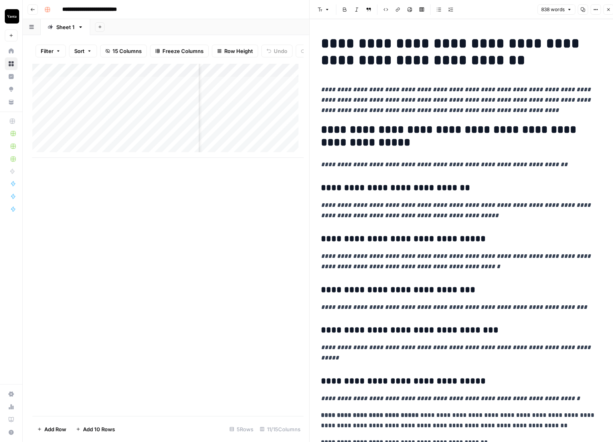
click at [610, 12] on button "Close" at bounding box center [608, 9] width 10 height 10
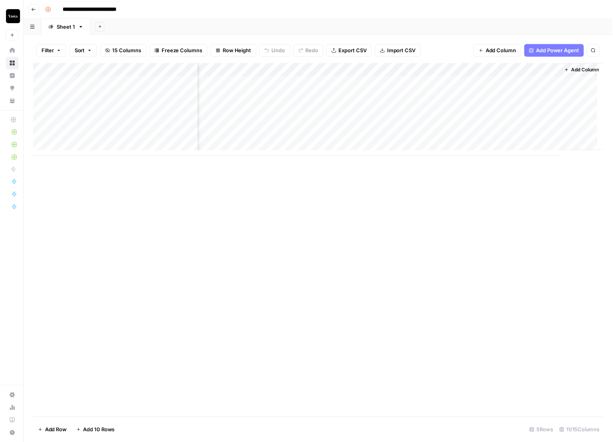
scroll to position [0, 379]
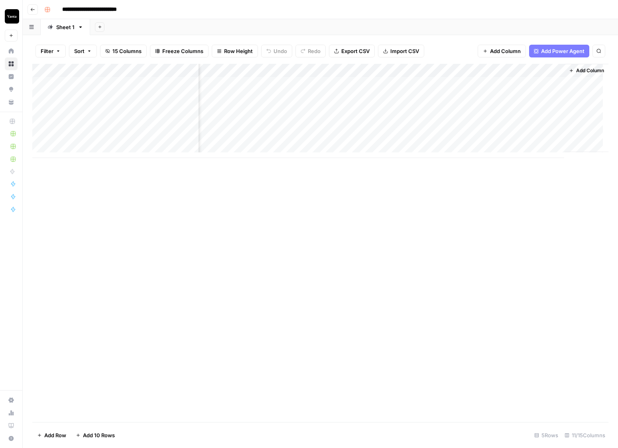
click at [395, 108] on div "Add Column" at bounding box center [320, 111] width 576 height 94
click at [410, 109] on div "Add Column" at bounding box center [320, 111] width 576 height 94
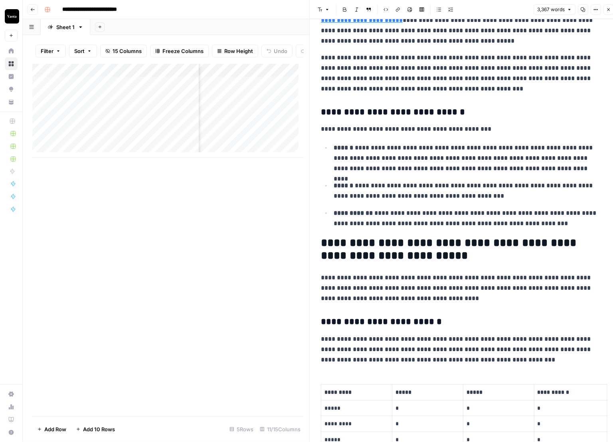
scroll to position [0, 185]
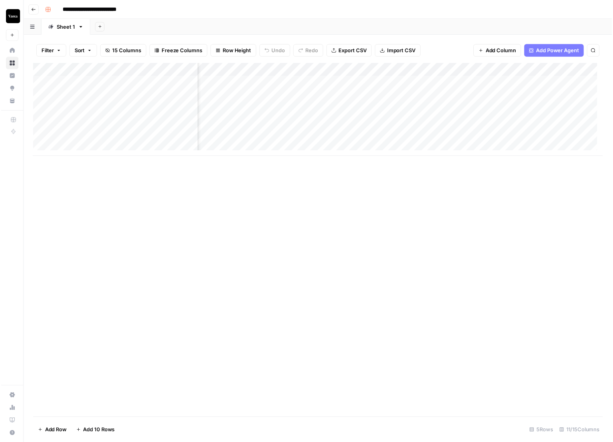
scroll to position [0, 360]
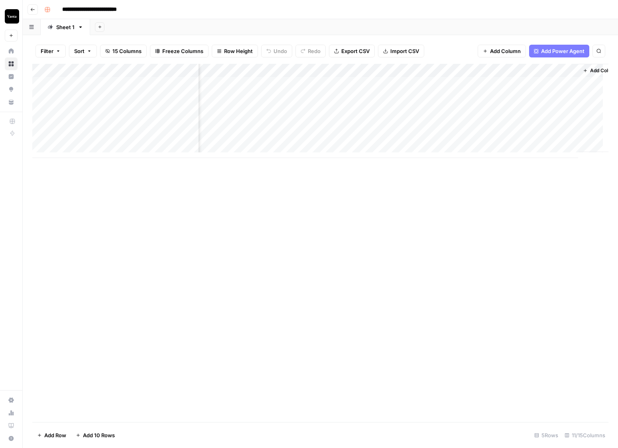
click at [494, 111] on div "Add Column" at bounding box center [320, 111] width 576 height 94
click at [535, 111] on div "Add Column" at bounding box center [320, 111] width 576 height 94
click at [572, 110] on div "Add Column" at bounding box center [320, 111] width 576 height 94
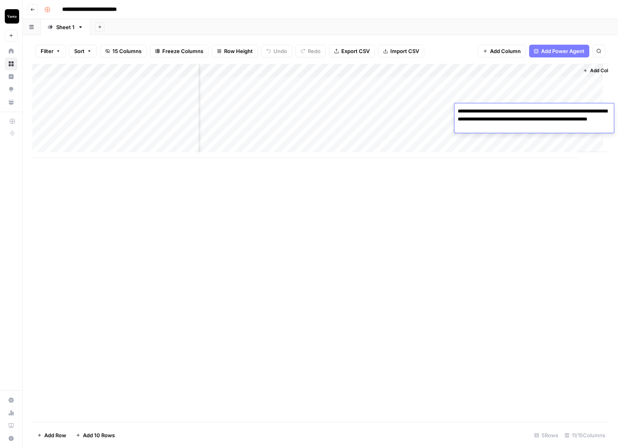
drag, startPoint x: 560, startPoint y: 114, endPoint x: 553, endPoint y: 113, distance: 7.6
click at [560, 114] on textarea "**********" at bounding box center [535, 119] width 160 height 27
click at [384, 108] on div "Add Column" at bounding box center [320, 111] width 576 height 94
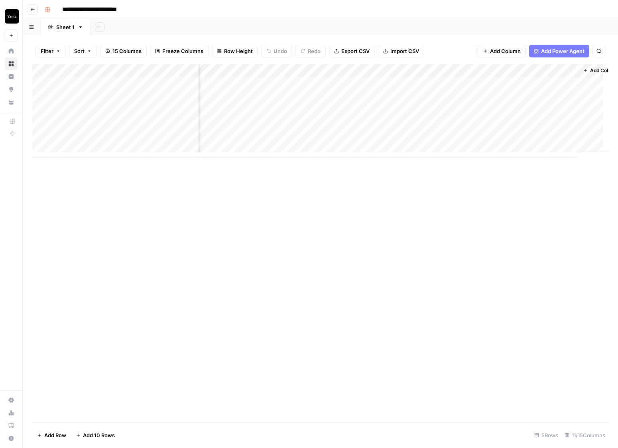
click at [428, 110] on div "Add Column" at bounding box center [320, 111] width 576 height 94
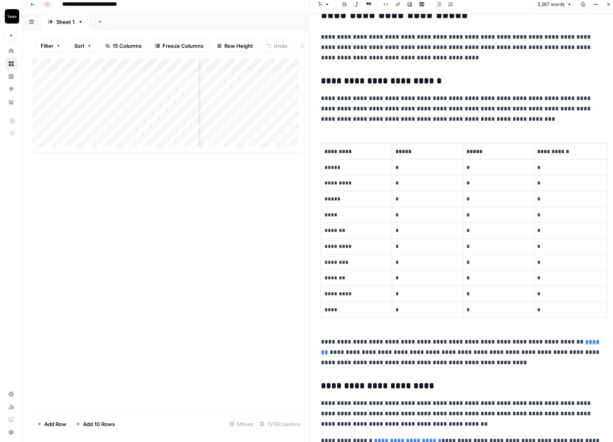
scroll to position [984, 0]
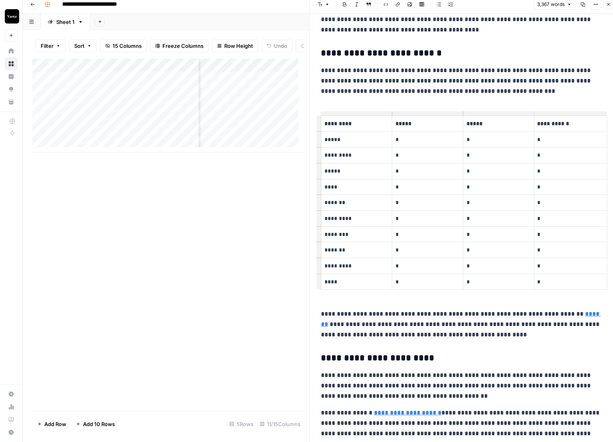
click at [339, 283] on p "****" at bounding box center [355, 282] width 63 height 9
click at [339, 282] on p "****" at bounding box center [355, 282] width 63 height 9
click at [331, 280] on p "****" at bounding box center [355, 282] width 63 height 9
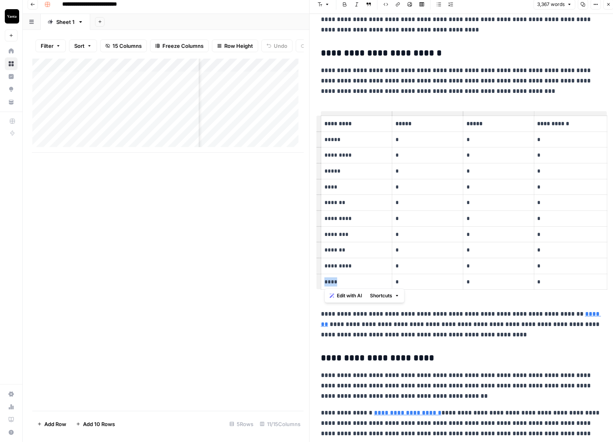
copy p "****"
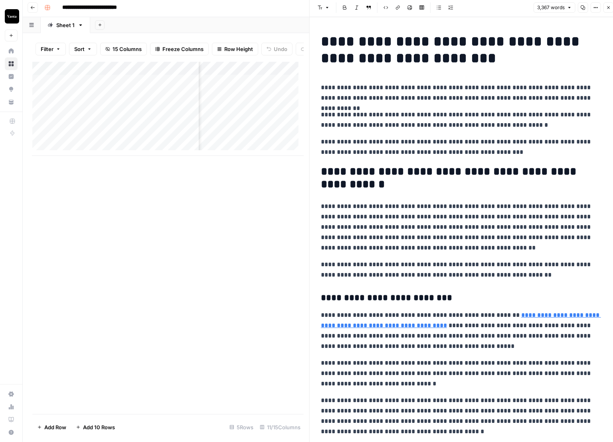
scroll to position [0, 0]
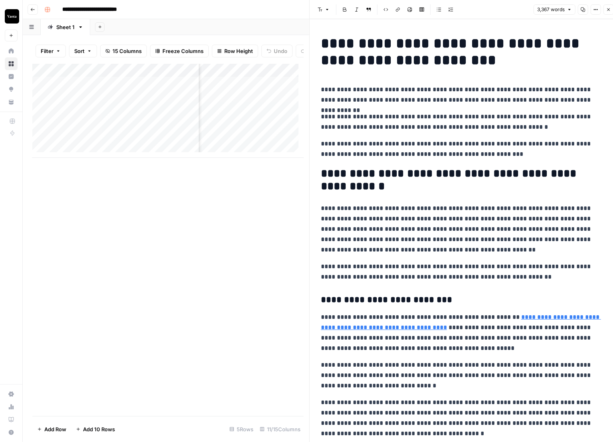
drag, startPoint x: 546, startPoint y: 89, endPoint x: 544, endPoint y: 97, distance: 8.7
click at [544, 95] on p "**********" at bounding box center [461, 95] width 281 height 21
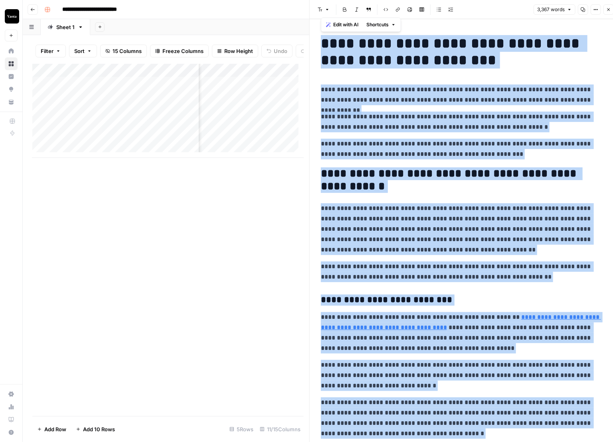
copy div "**********"
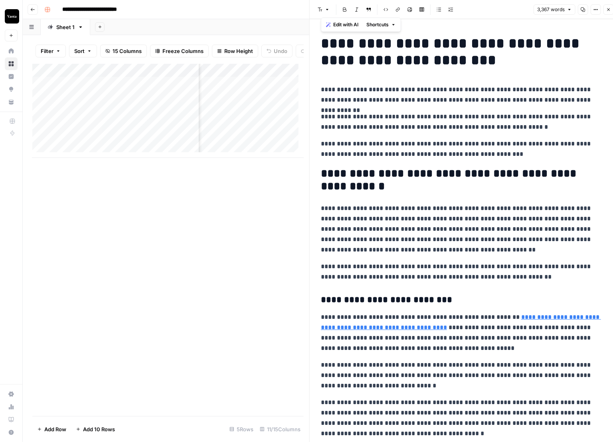
drag, startPoint x: 608, startPoint y: 10, endPoint x: 412, endPoint y: 112, distance: 221.0
click at [608, 10] on icon "button" at bounding box center [608, 9] width 5 height 5
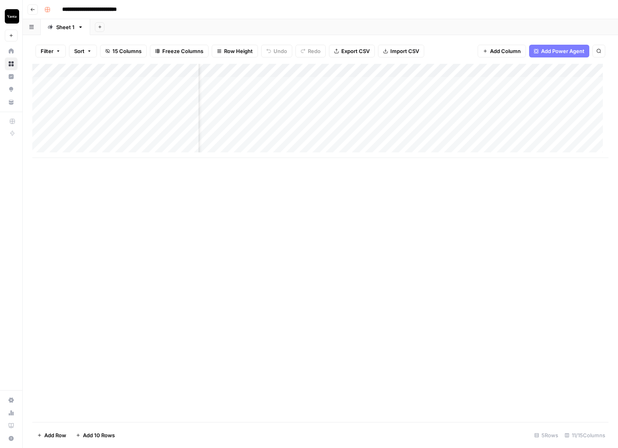
scroll to position [0, 96]
click at [540, 110] on div "Add Column" at bounding box center [320, 111] width 576 height 94
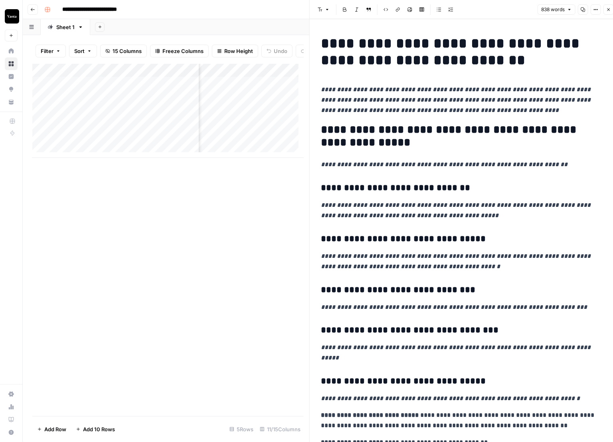
click at [611, 12] on button "Close" at bounding box center [608, 9] width 10 height 10
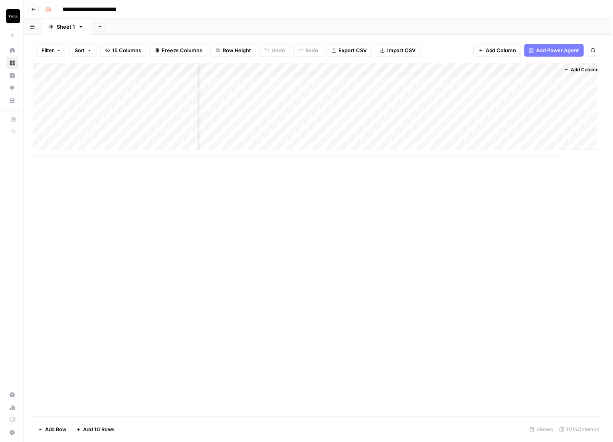
scroll to position [0, 379]
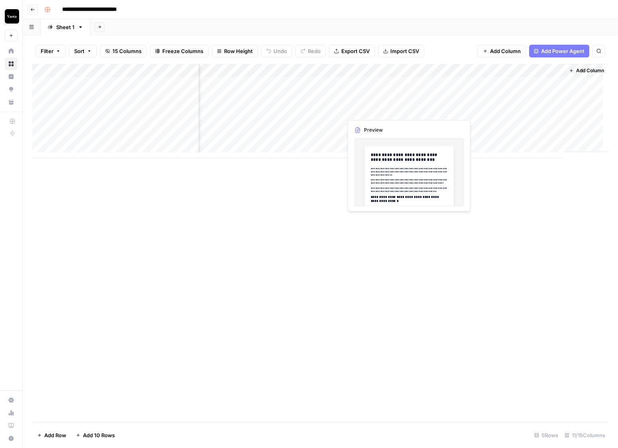
click at [406, 108] on div "Add Column" at bounding box center [320, 111] width 576 height 94
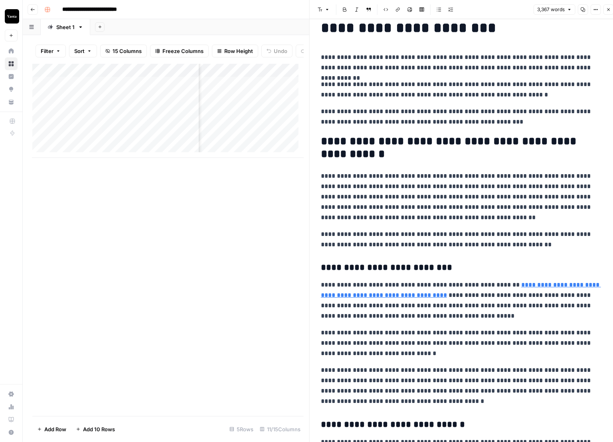
scroll to position [132, 0]
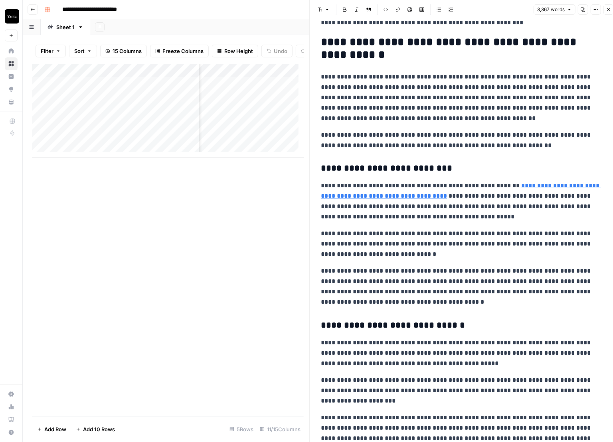
click at [418, 195] on link "**********" at bounding box center [461, 191] width 280 height 16
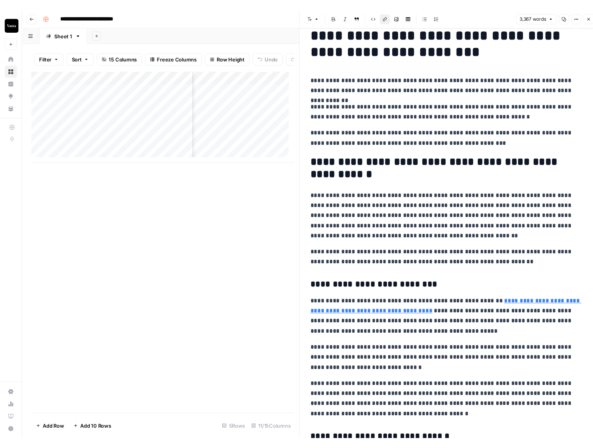
scroll to position [0, 0]
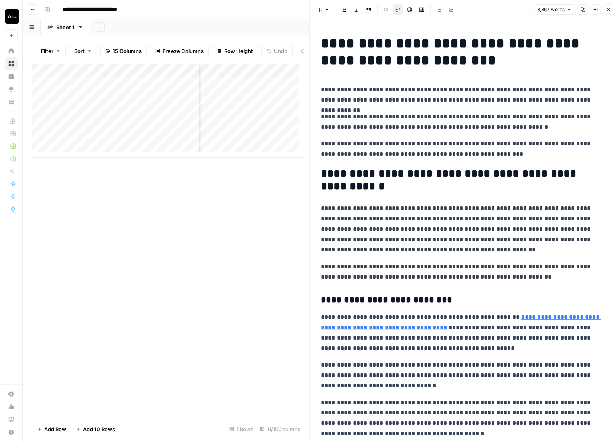
click at [193, 250] on div "Add Column" at bounding box center [167, 240] width 271 height 353
drag, startPoint x: 98, startPoint y: 271, endPoint x: 83, endPoint y: 270, distance: 15.6
click at [98, 271] on div "Add Column" at bounding box center [167, 240] width 271 height 353
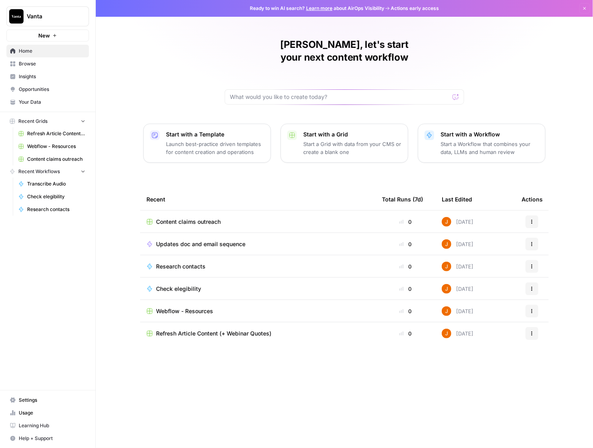
click at [41, 406] on link "Usage" at bounding box center [47, 412] width 83 height 13
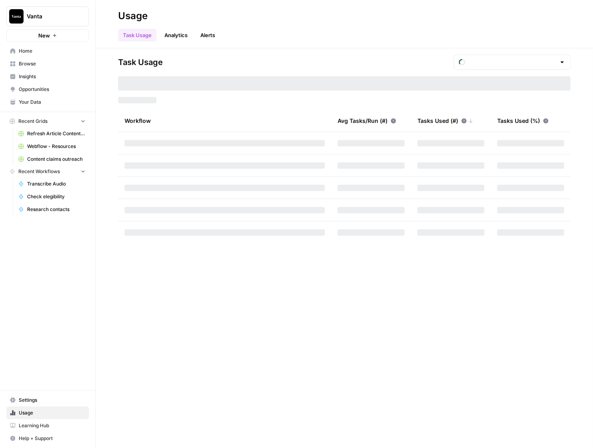
type input "October Tasks"
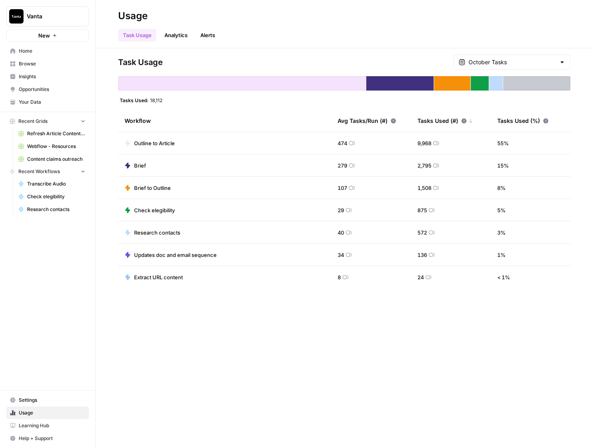
click at [43, 399] on span "Settings" at bounding box center [52, 399] width 67 height 7
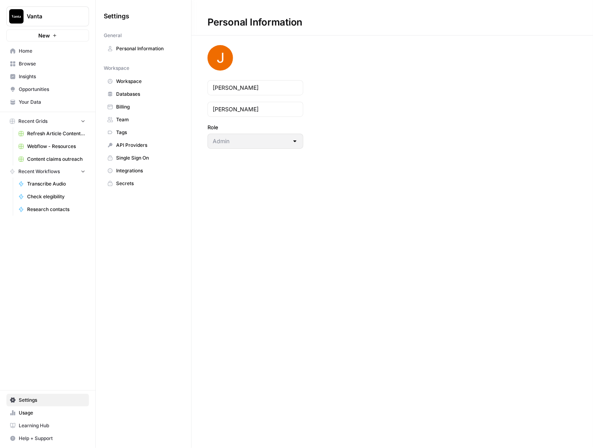
click at [38, 410] on span "Usage" at bounding box center [52, 412] width 67 height 7
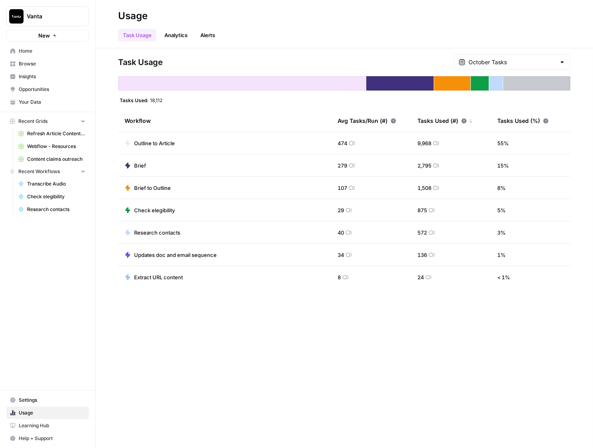
click at [36, 86] on span "Opportunities" at bounding box center [52, 89] width 67 height 7
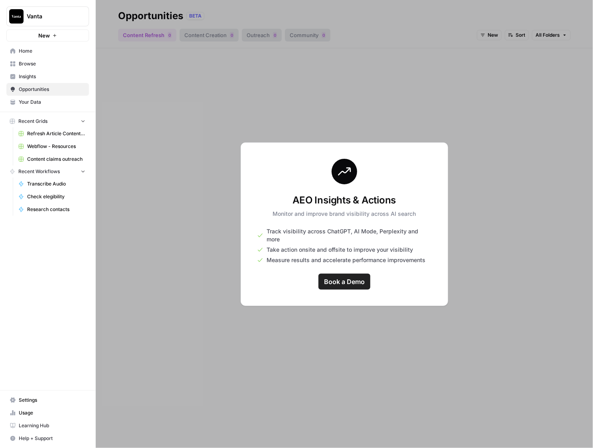
click at [65, 100] on span "Your Data" at bounding box center [52, 102] width 67 height 7
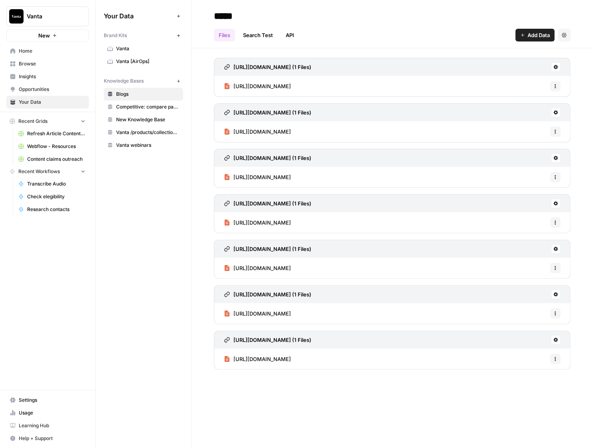
click at [45, 76] on span "Insights" at bounding box center [52, 76] width 67 height 7
